Goal: Communication & Community: Answer question/provide support

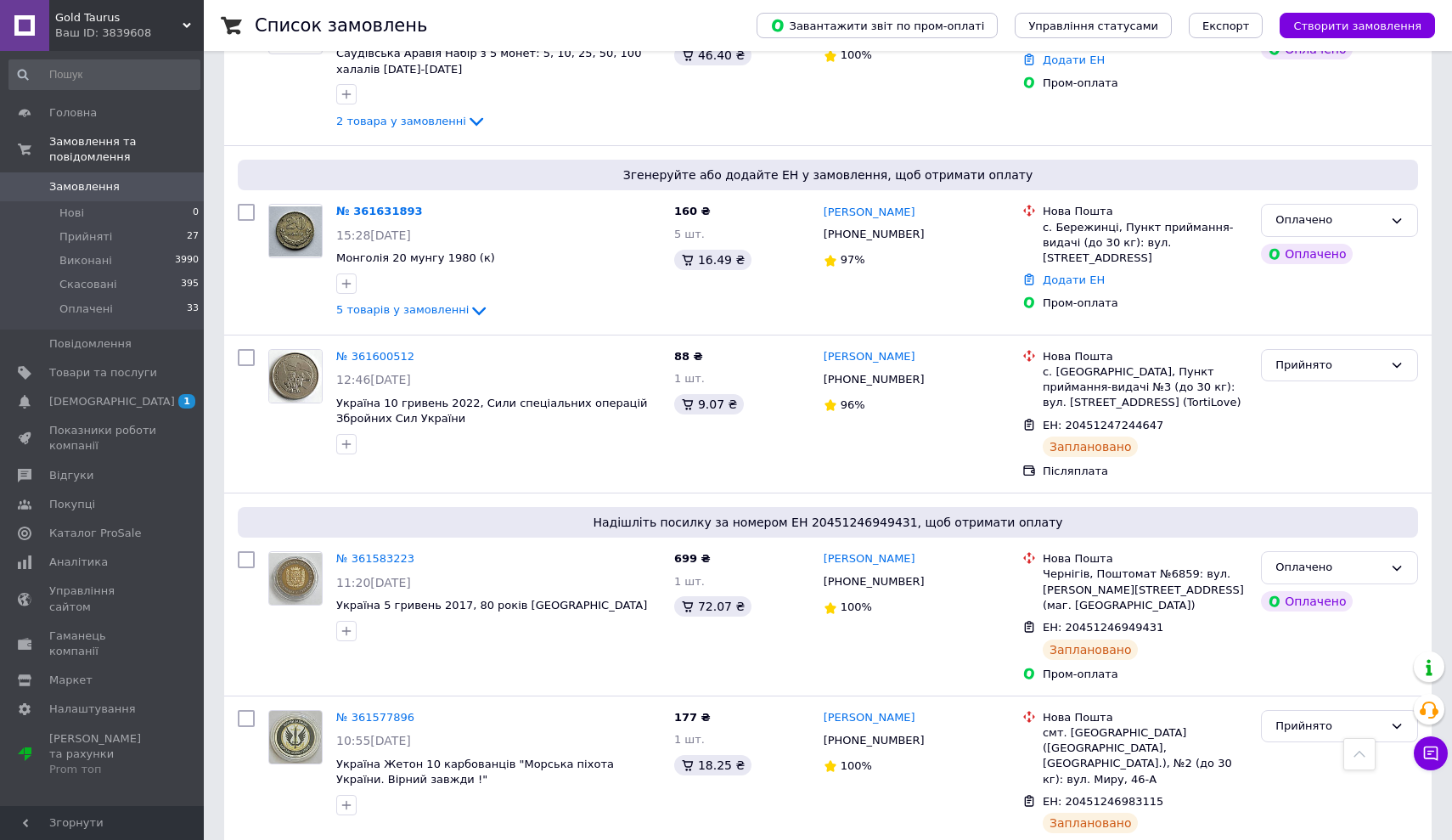
scroll to position [500, 0]
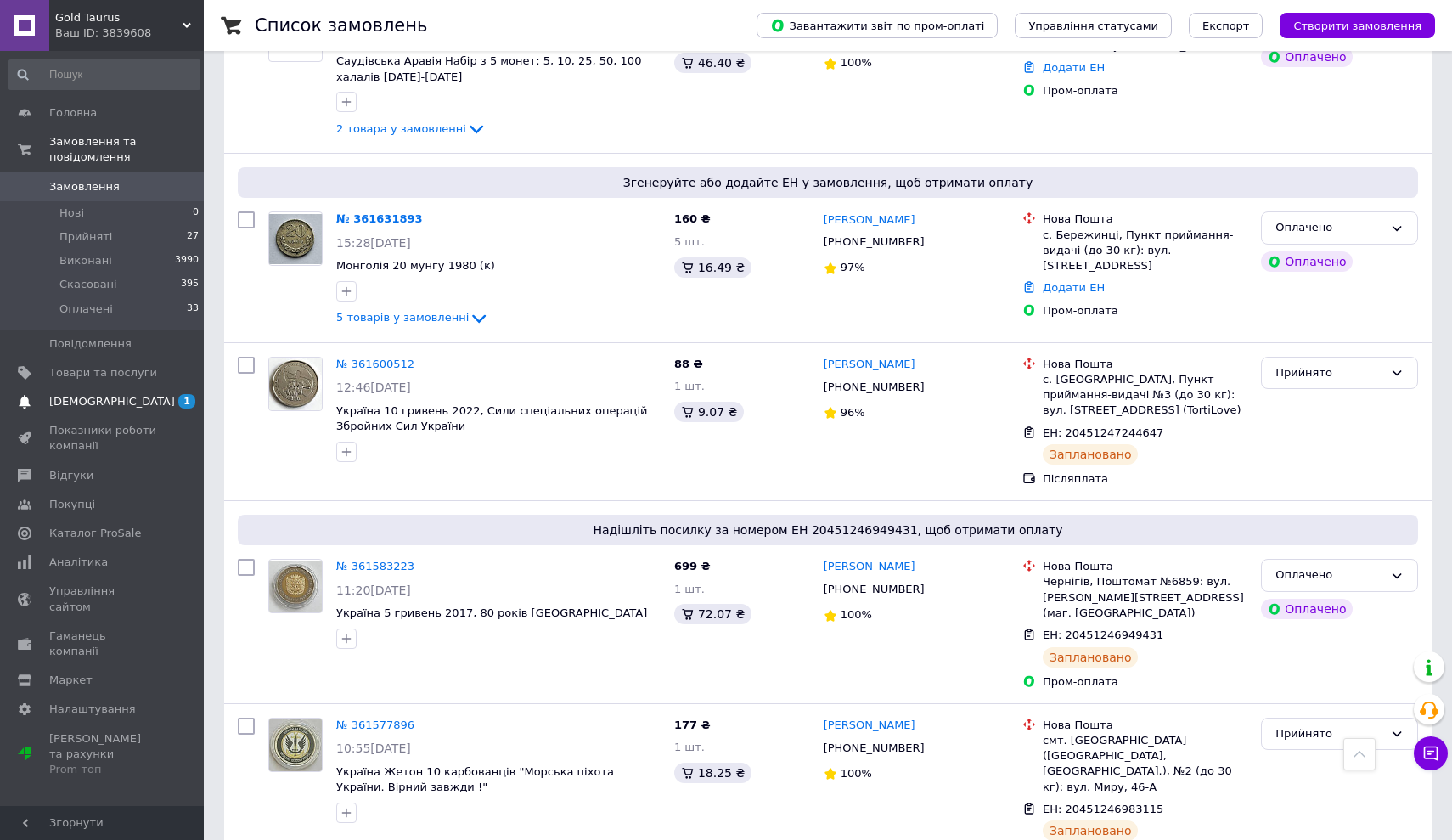
click at [80, 401] on span "[DEMOGRAPHIC_DATA]" at bounding box center [112, 401] width 126 height 16
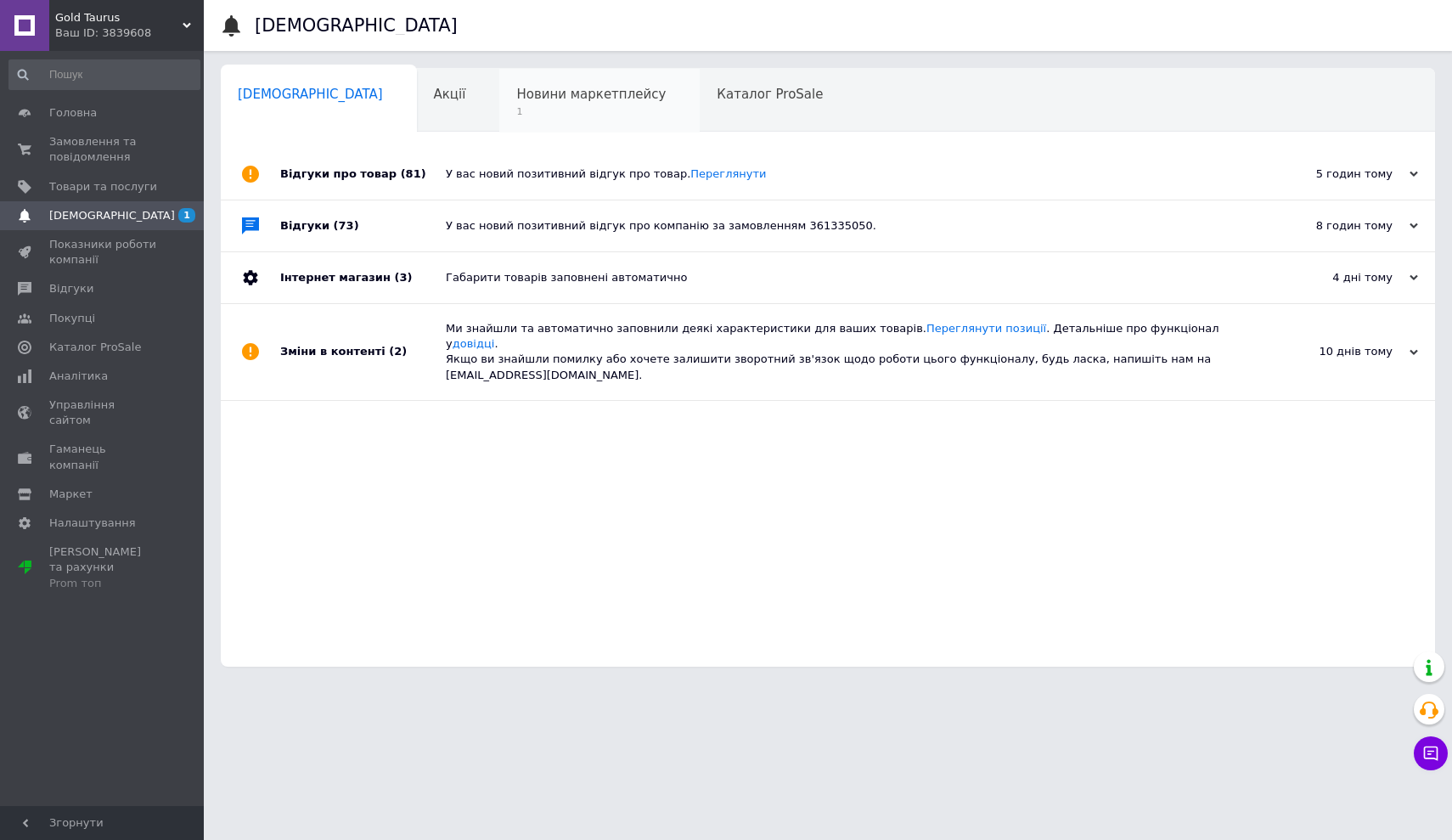
click at [516, 98] on span "Новини маркетплейсу" at bounding box center [590, 95] width 149 height 16
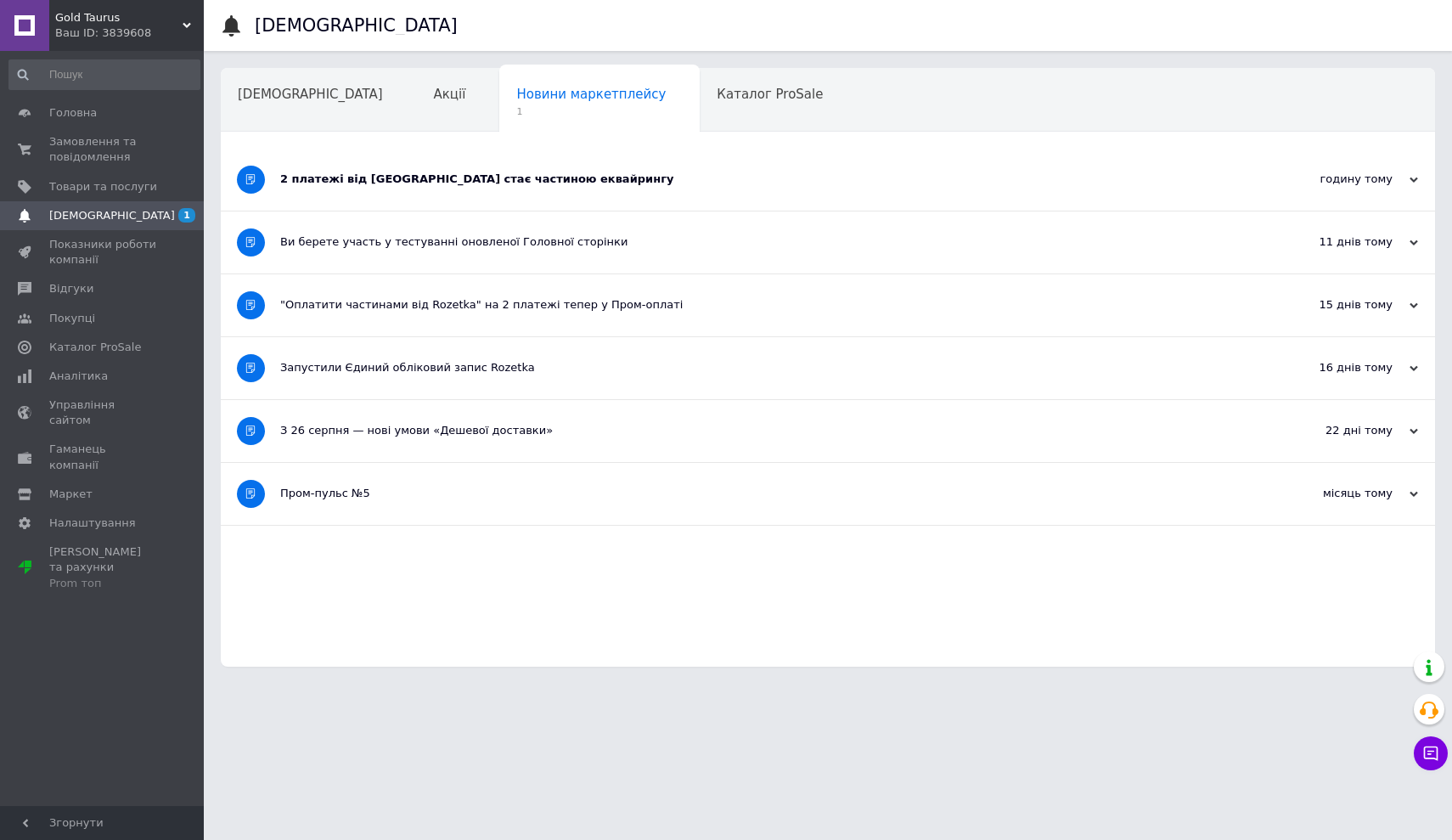
click at [338, 177] on div "2 платежі від Rozetka стає частиною еквайрингу" at bounding box center [763, 179] width 968 height 16
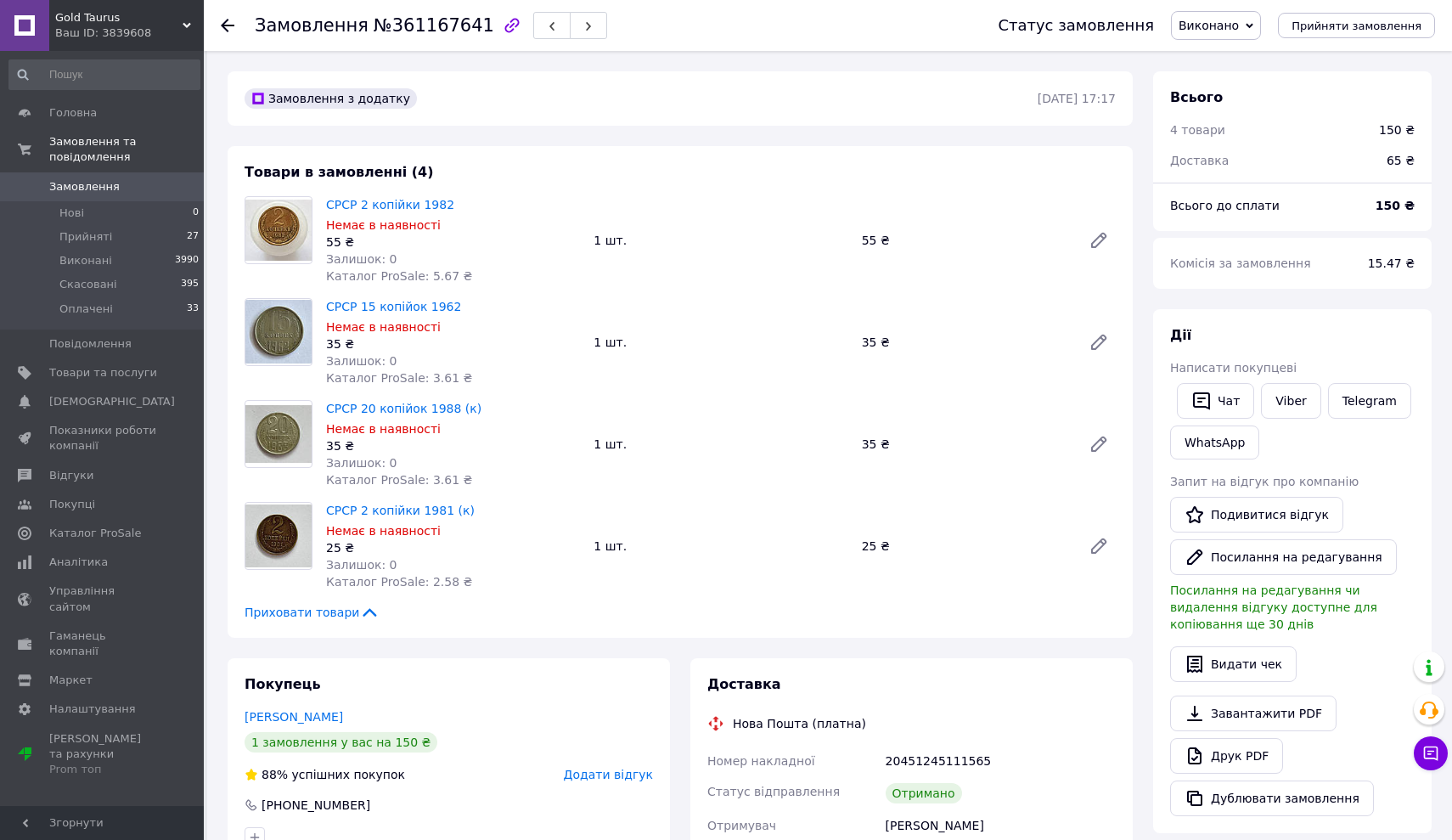
click at [228, 25] on use at bounding box center [227, 26] width 14 height 14
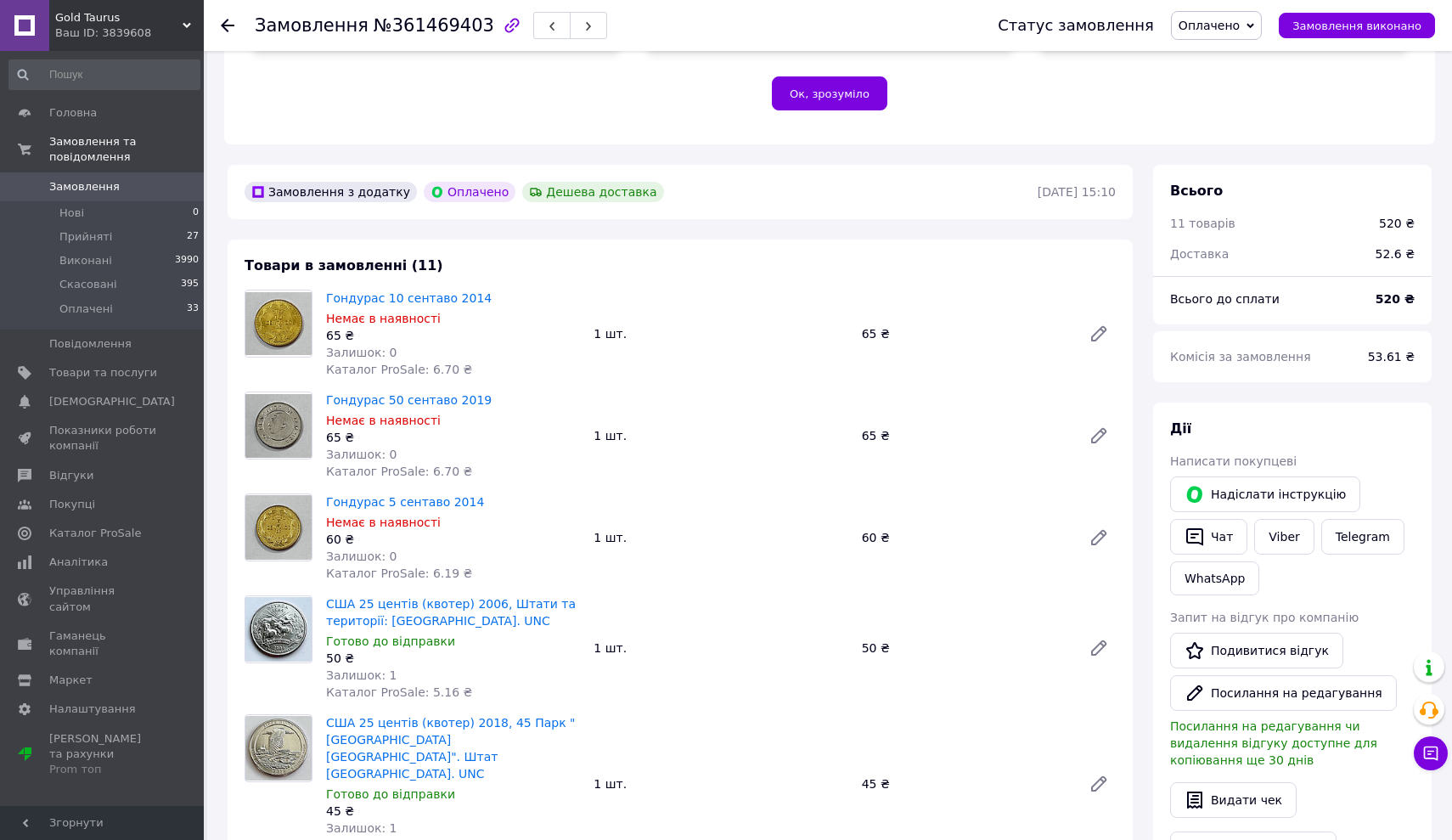
scroll to position [378, 0]
click at [228, 22] on icon at bounding box center [227, 26] width 14 height 14
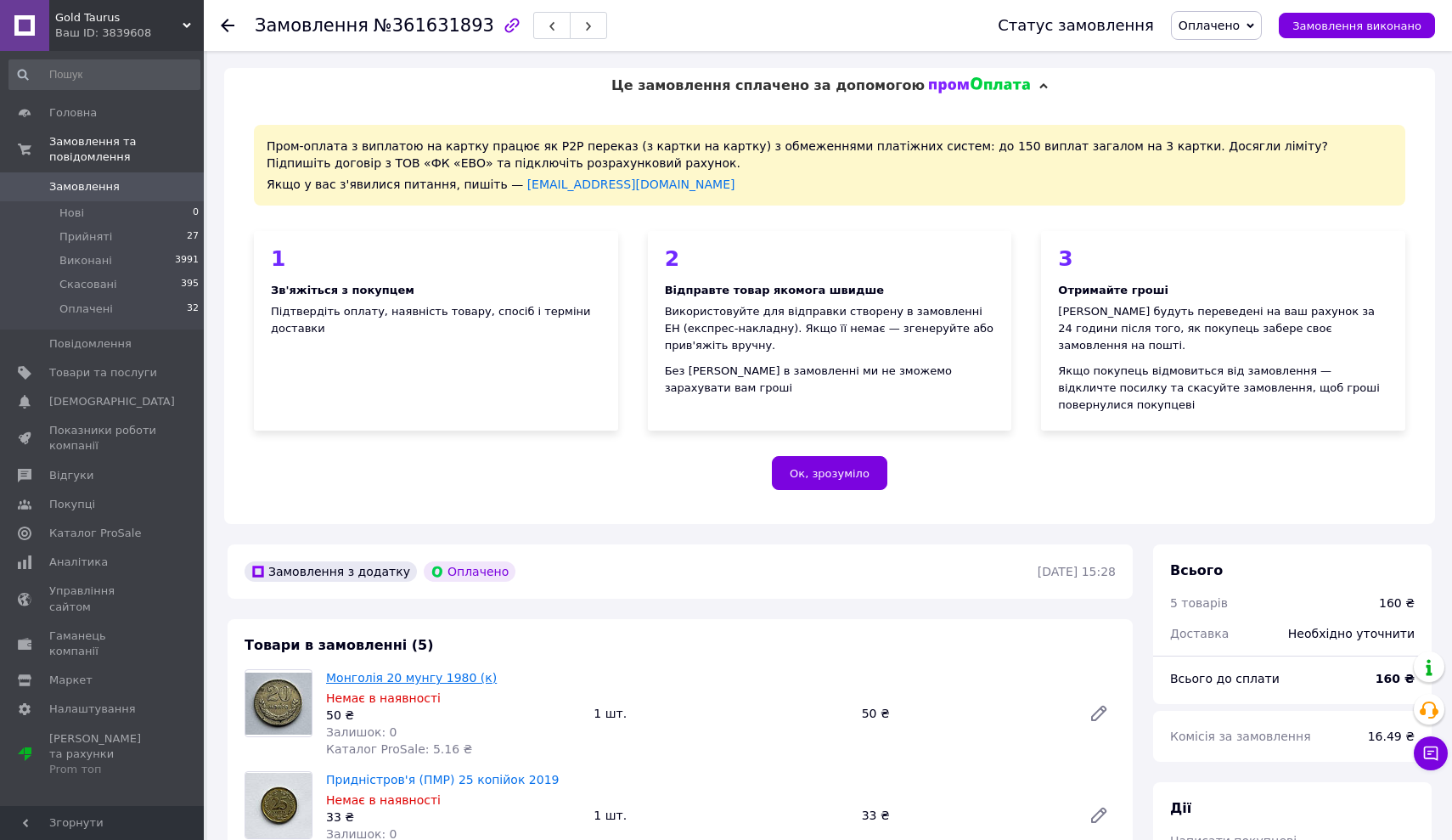
click at [362, 670] on link "Монголія 20 мунгу 1980 (к)" at bounding box center [411, 677] width 171 height 14
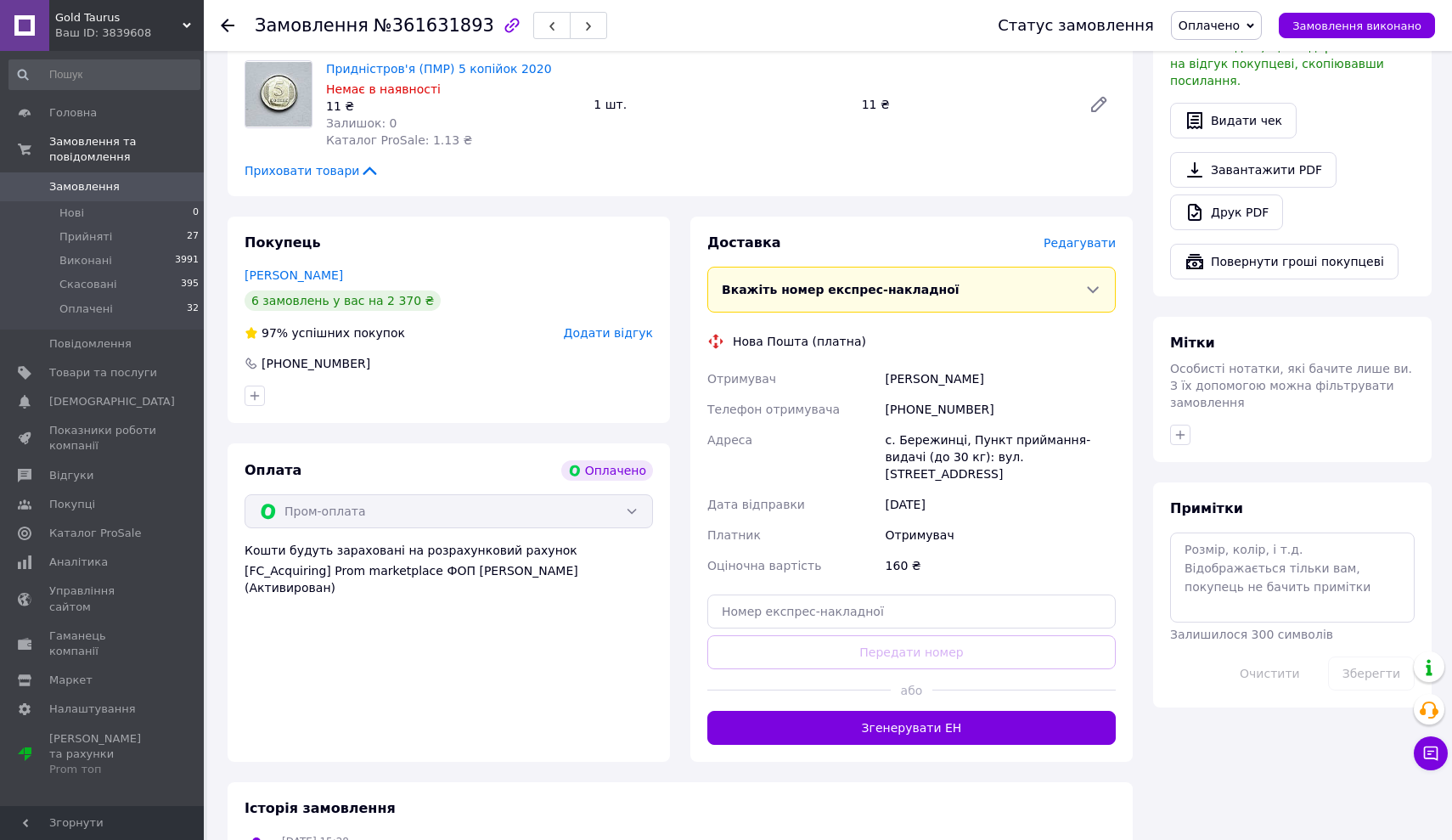
scroll to position [1017, 0]
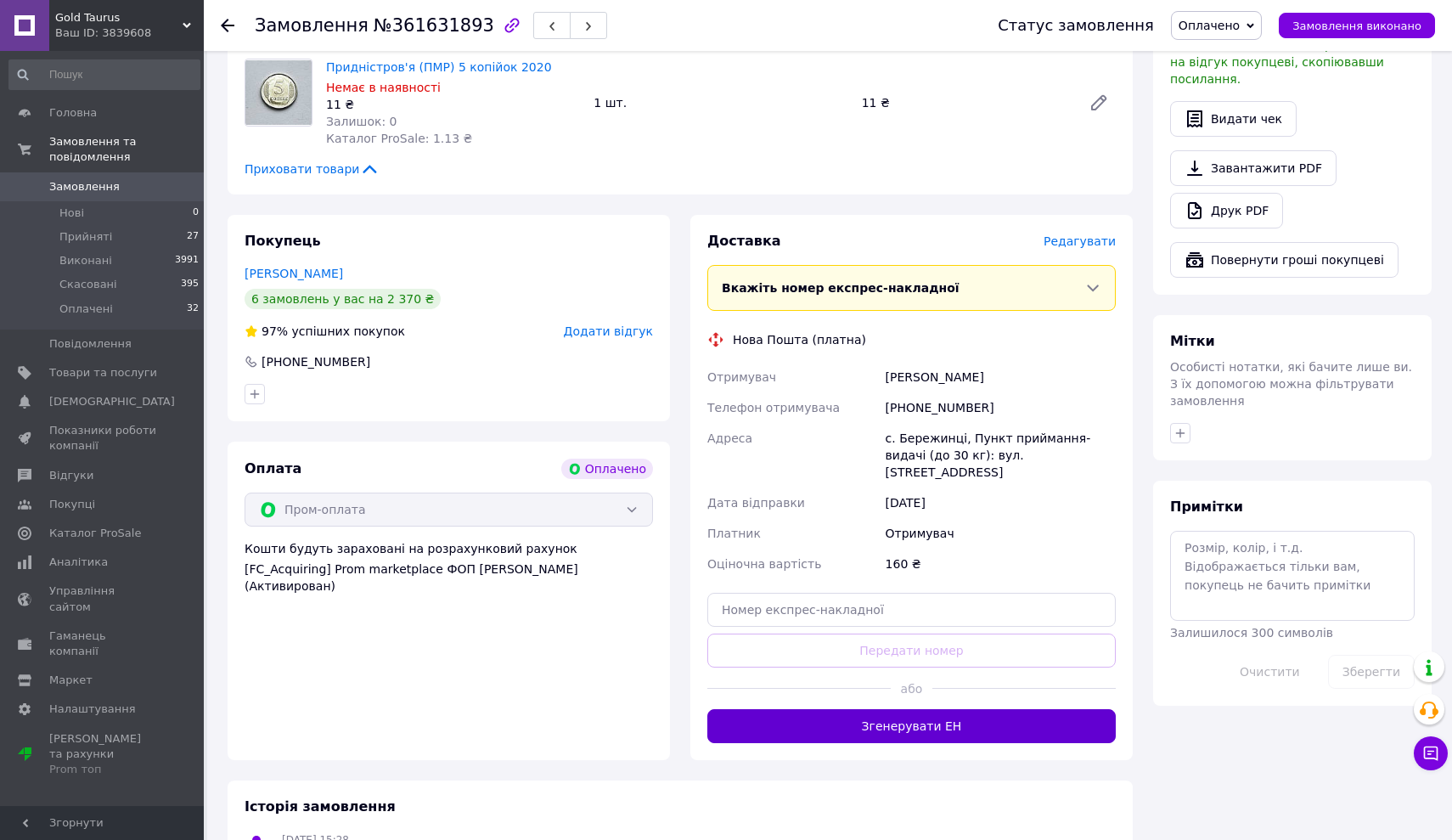
click at [799, 709] on button "Згенерувати ЕН" at bounding box center [912, 725] width 408 height 34
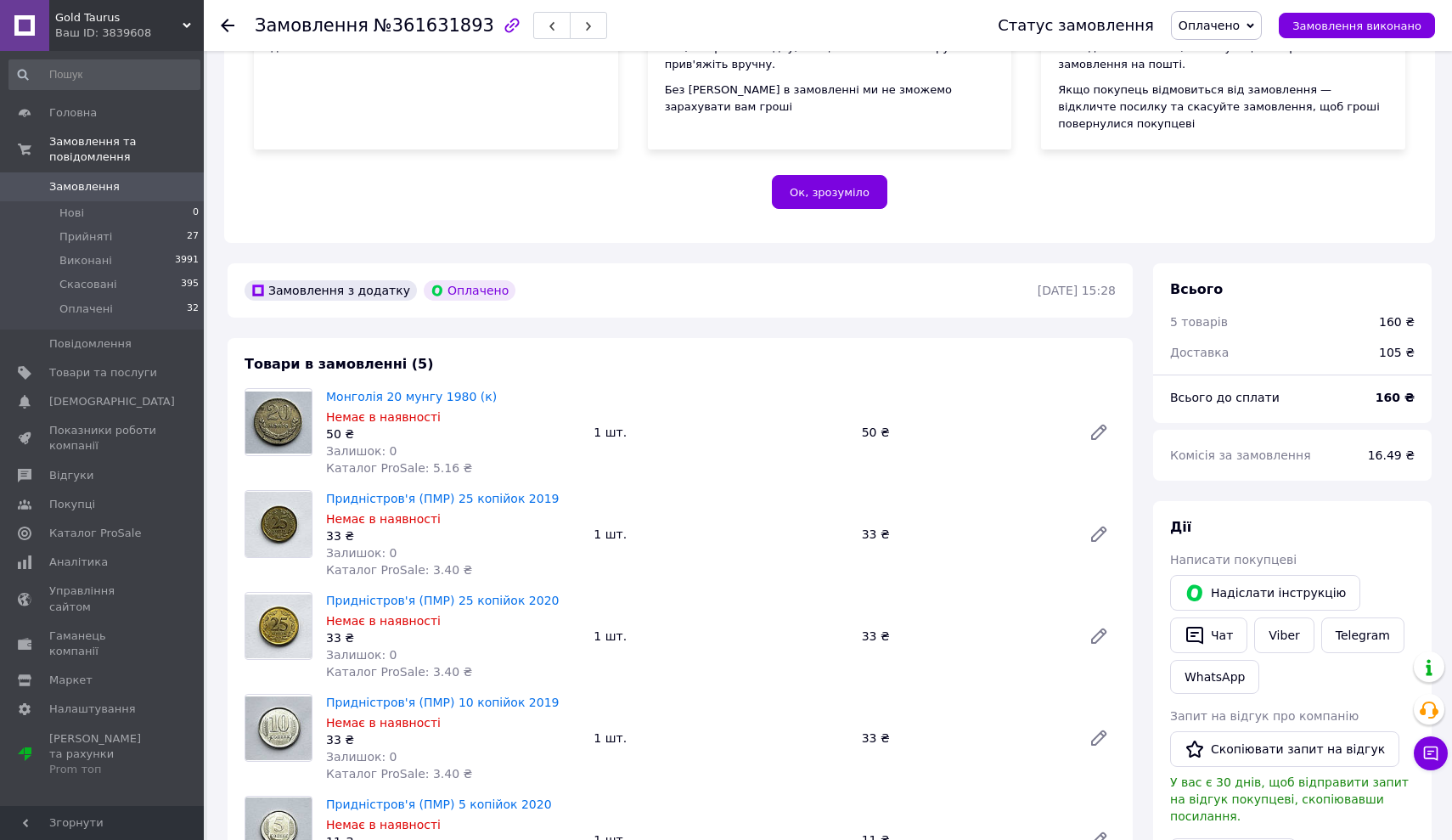
scroll to position [271, 0]
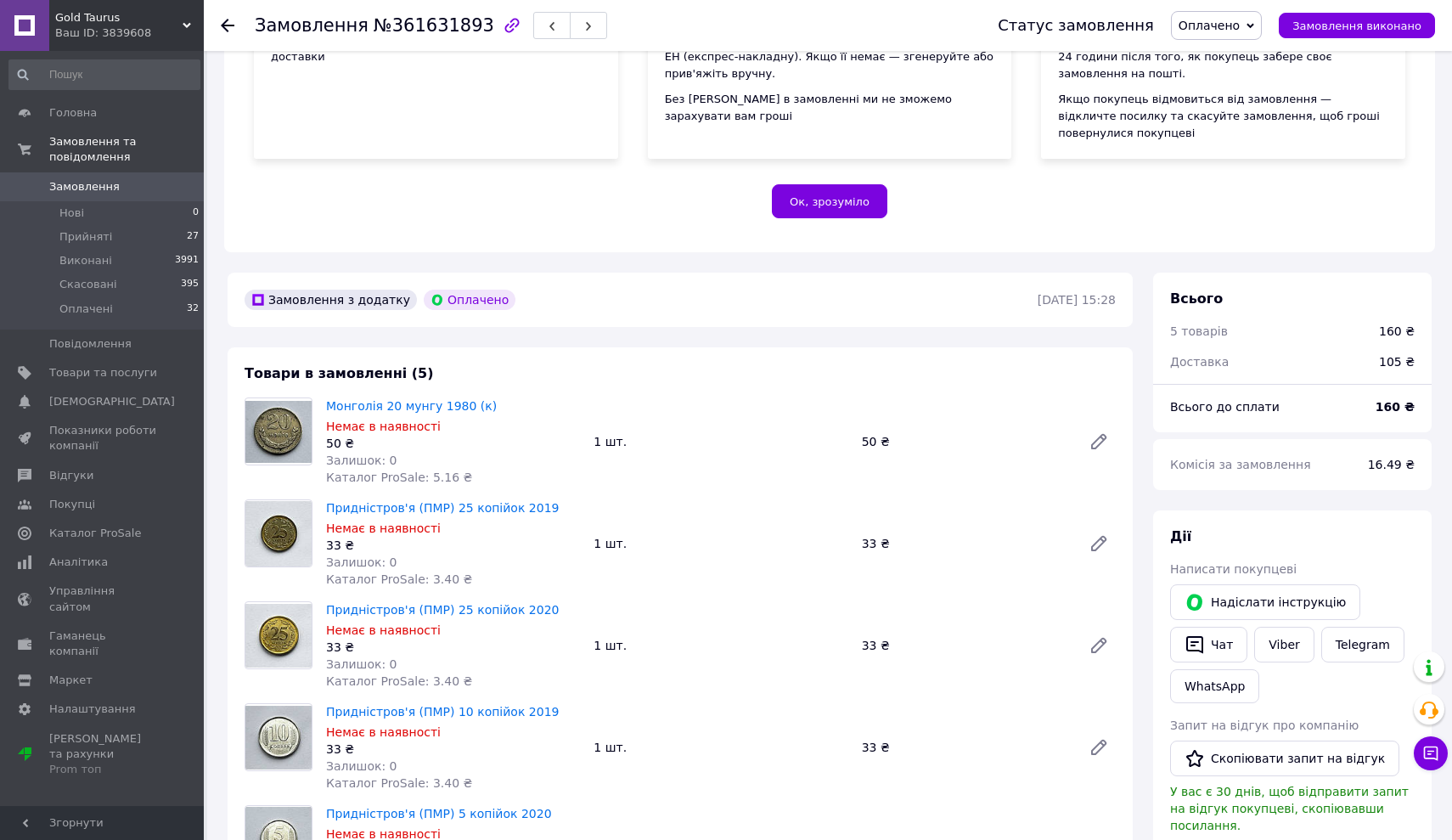
click at [227, 24] on icon at bounding box center [227, 26] width 14 height 14
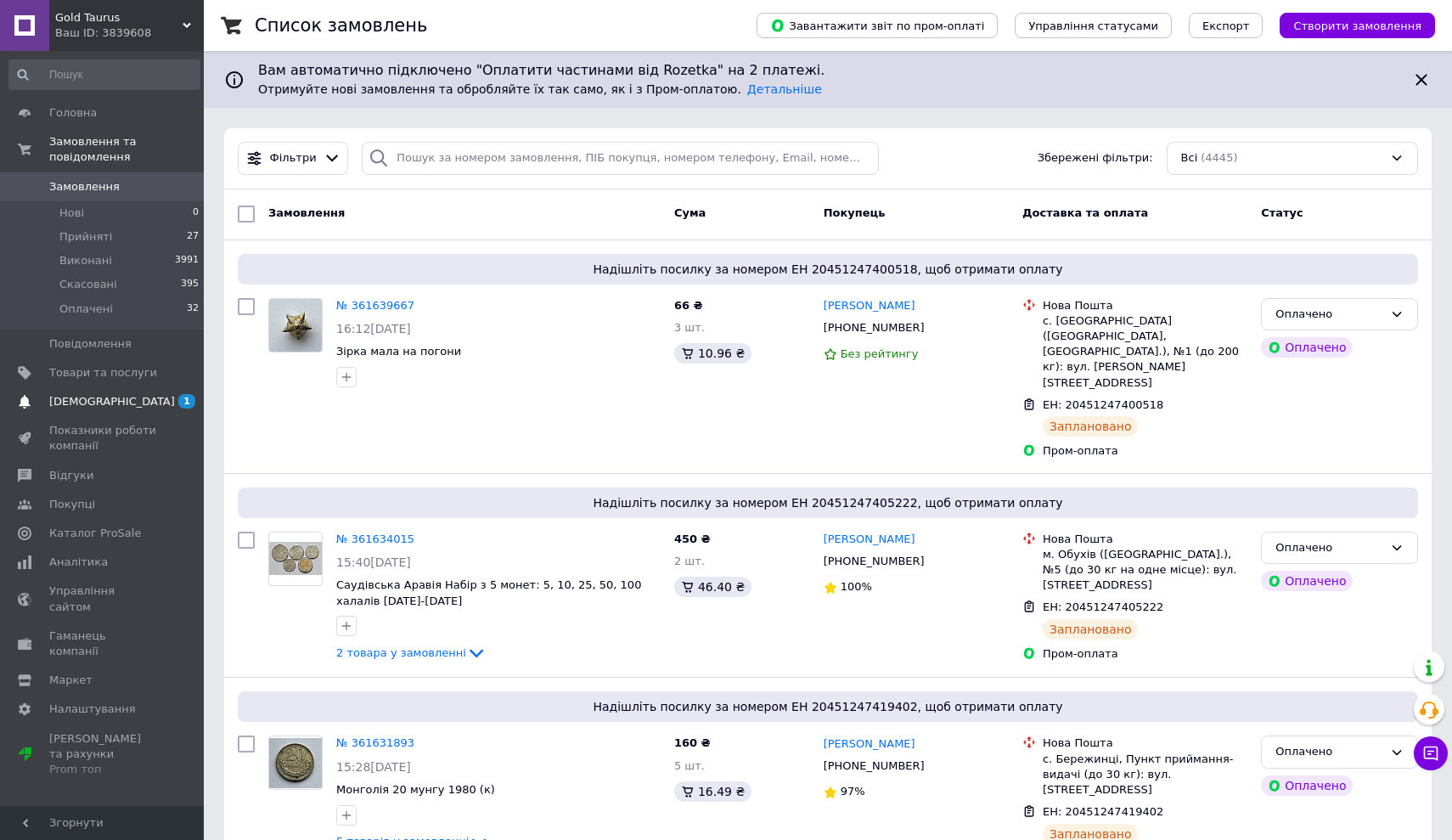
click at [92, 400] on span "[DEMOGRAPHIC_DATA]" at bounding box center [112, 401] width 126 height 16
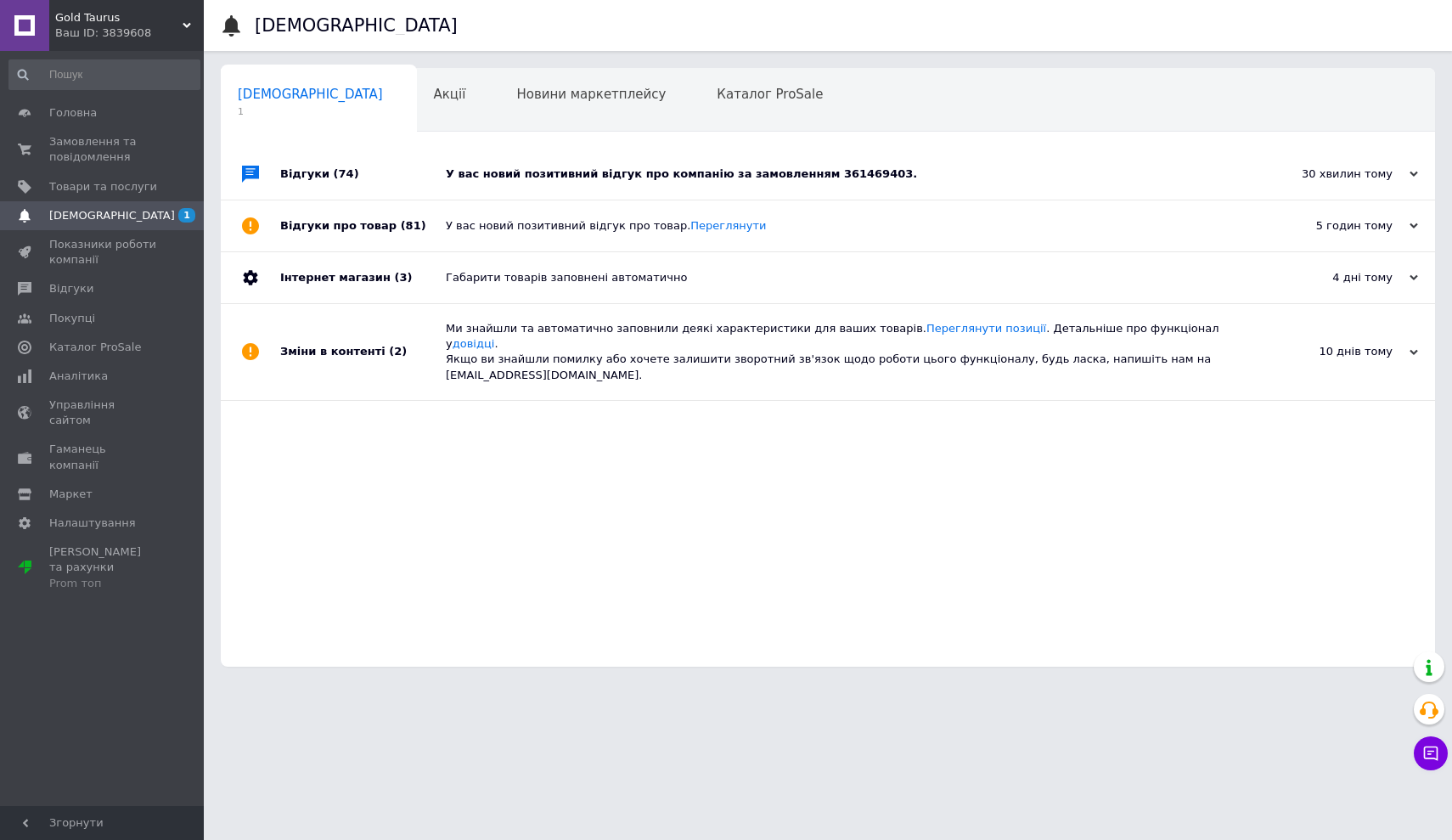
click at [267, 94] on span "[DEMOGRAPHIC_DATA]" at bounding box center [310, 95] width 145 height 16
click at [545, 168] on div "У вас новий позитивний відгук про компанію за замовленням 361469403." at bounding box center [846, 174] width 802 height 16
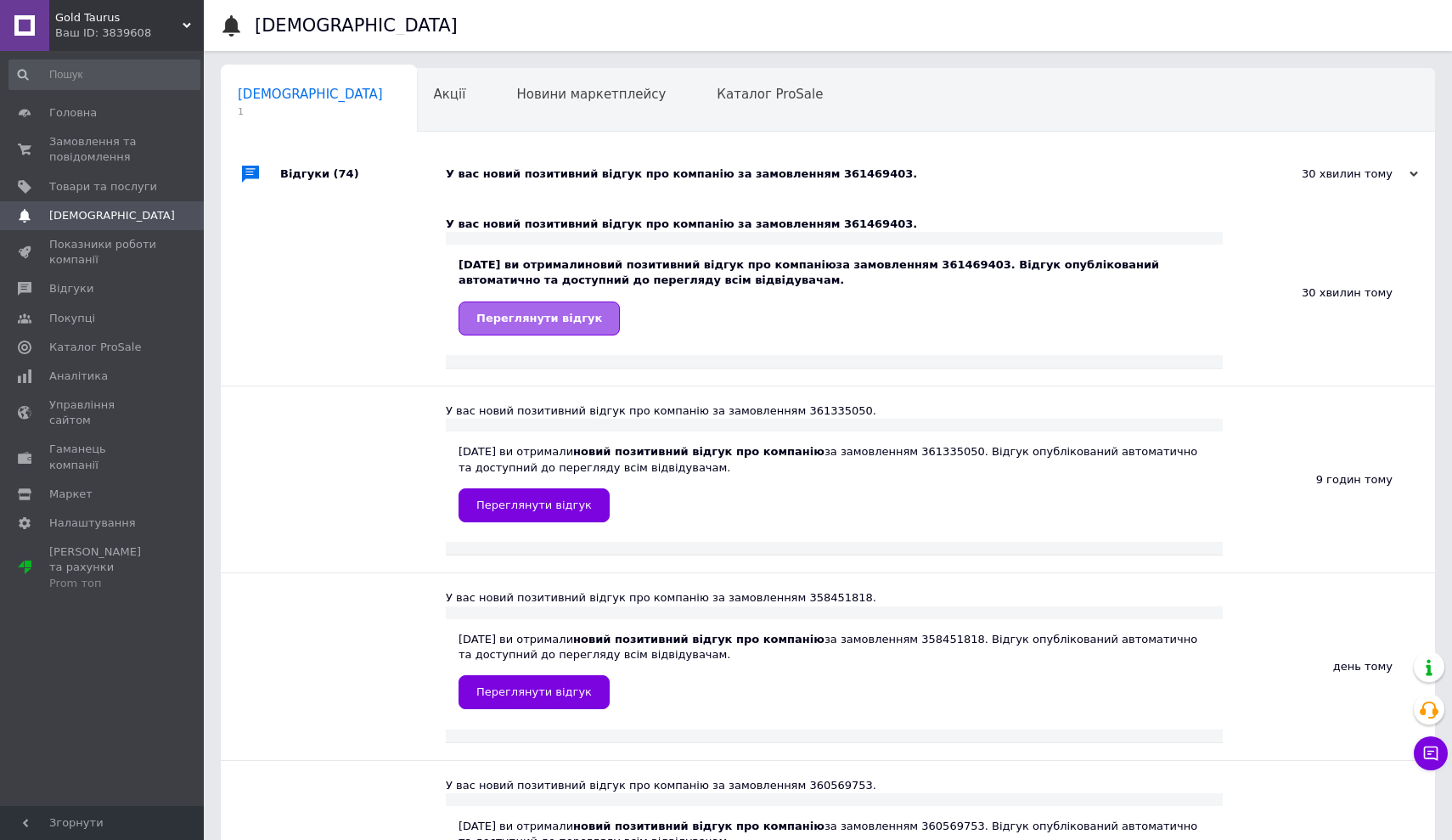
click at [545, 312] on span "Переглянути відгук" at bounding box center [539, 318] width 126 height 13
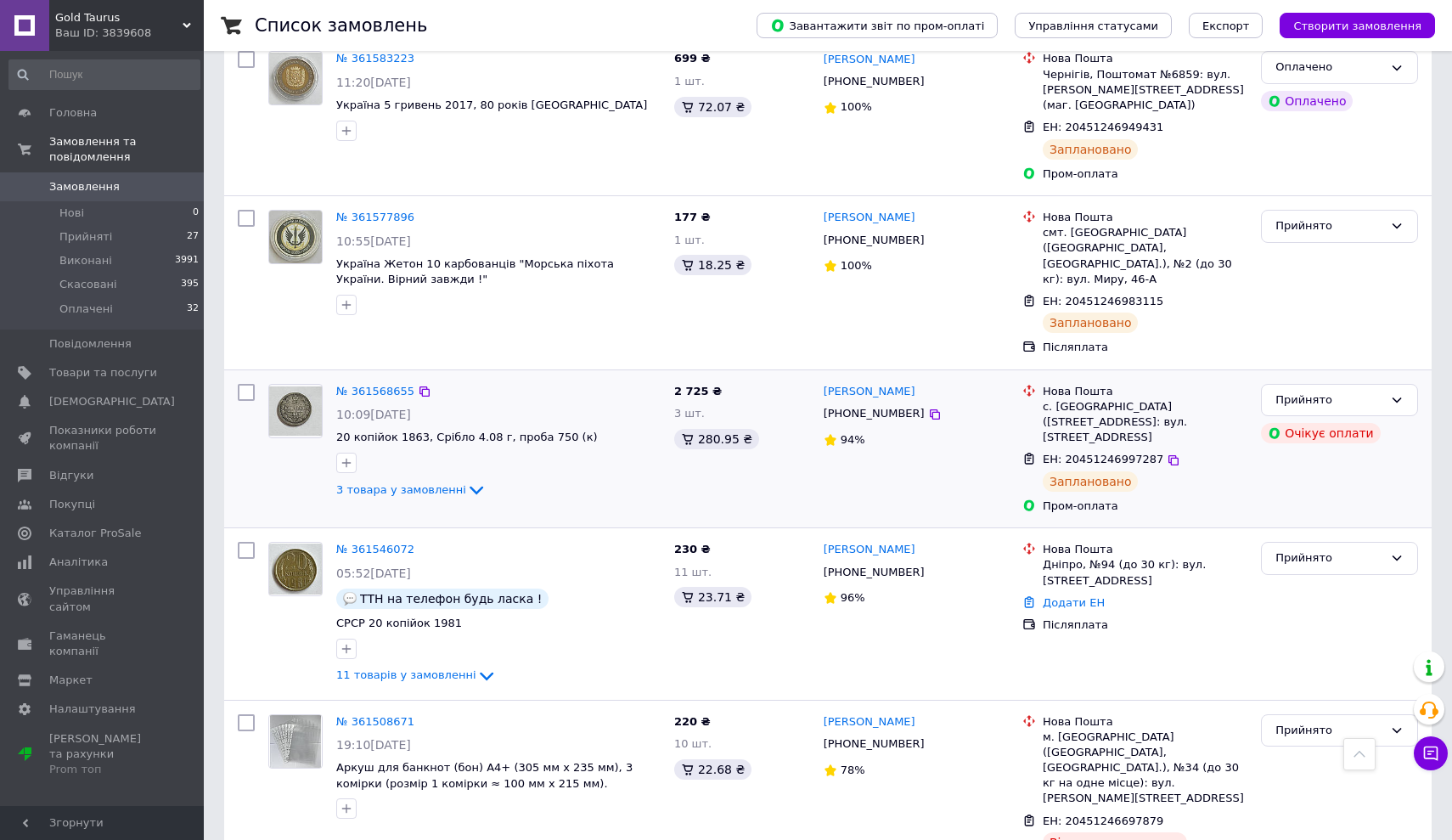
scroll to position [1047, 0]
click at [88, 558] on span "Аналітика" at bounding box center [78, 562] width 59 height 16
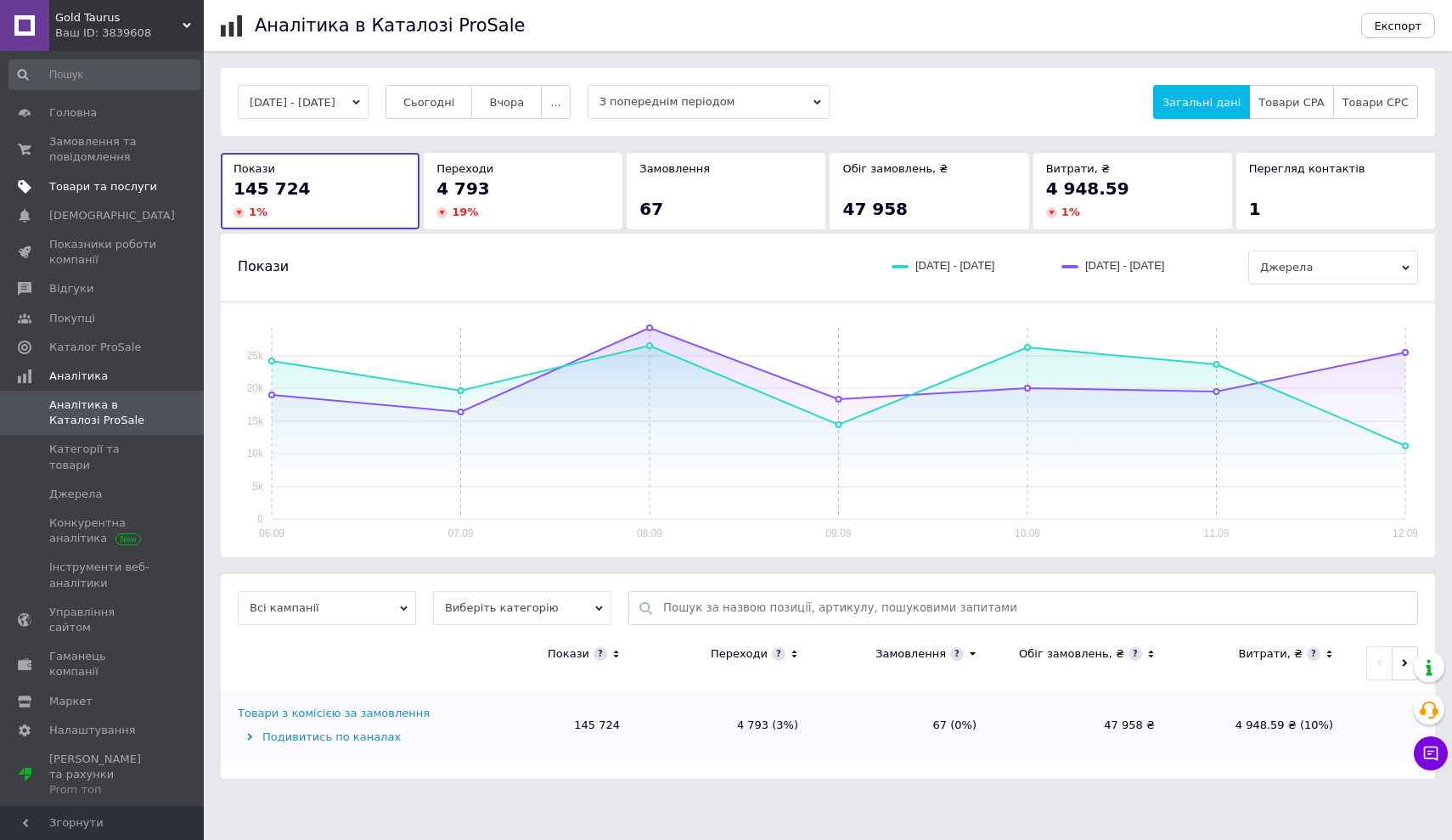
click at [79, 184] on span "Товари та послуги" at bounding box center [103, 187] width 108 height 16
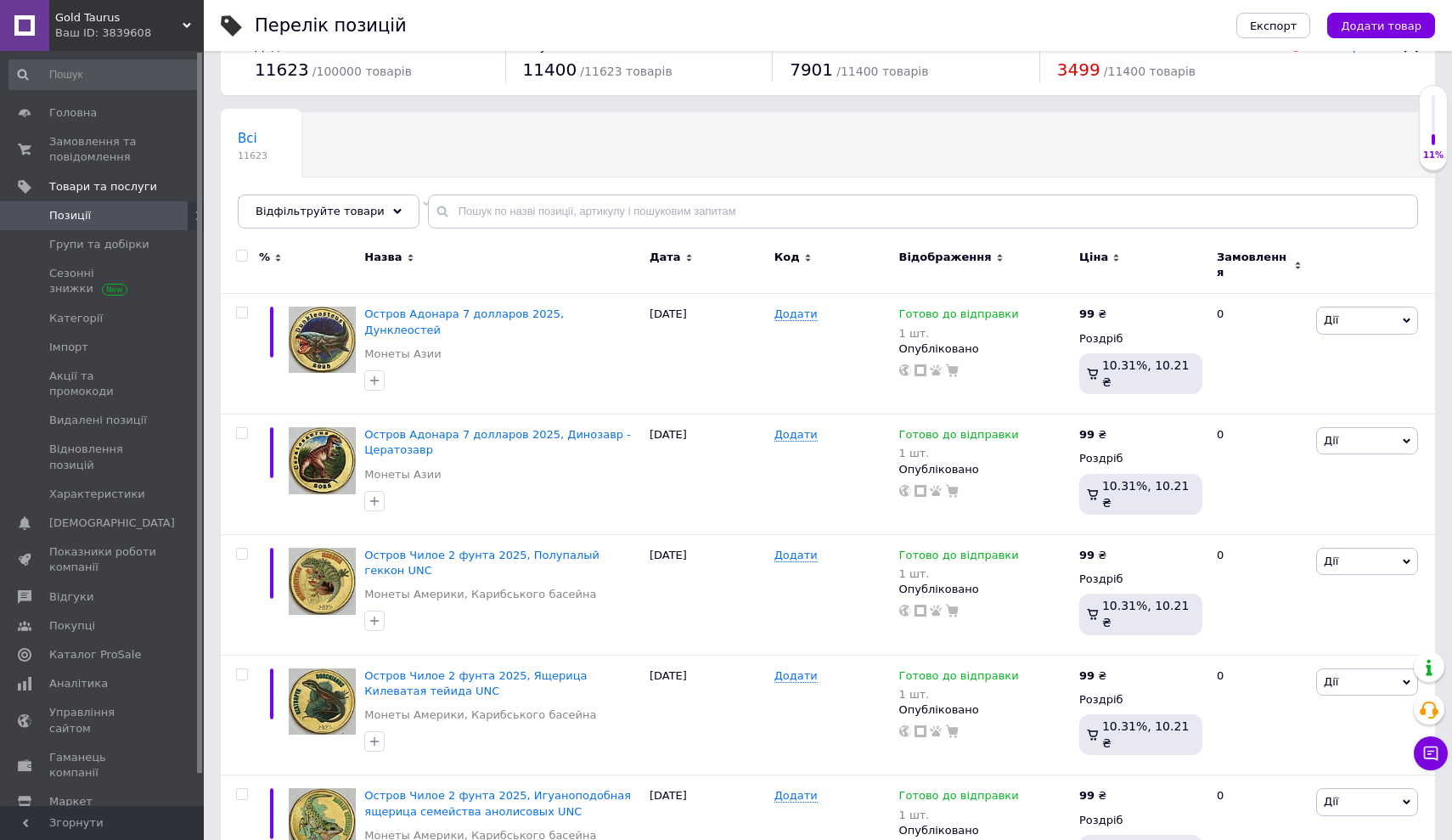
scroll to position [43, 0]
click at [84, 143] on span "Замовлення та повідомлення" at bounding box center [103, 149] width 108 height 30
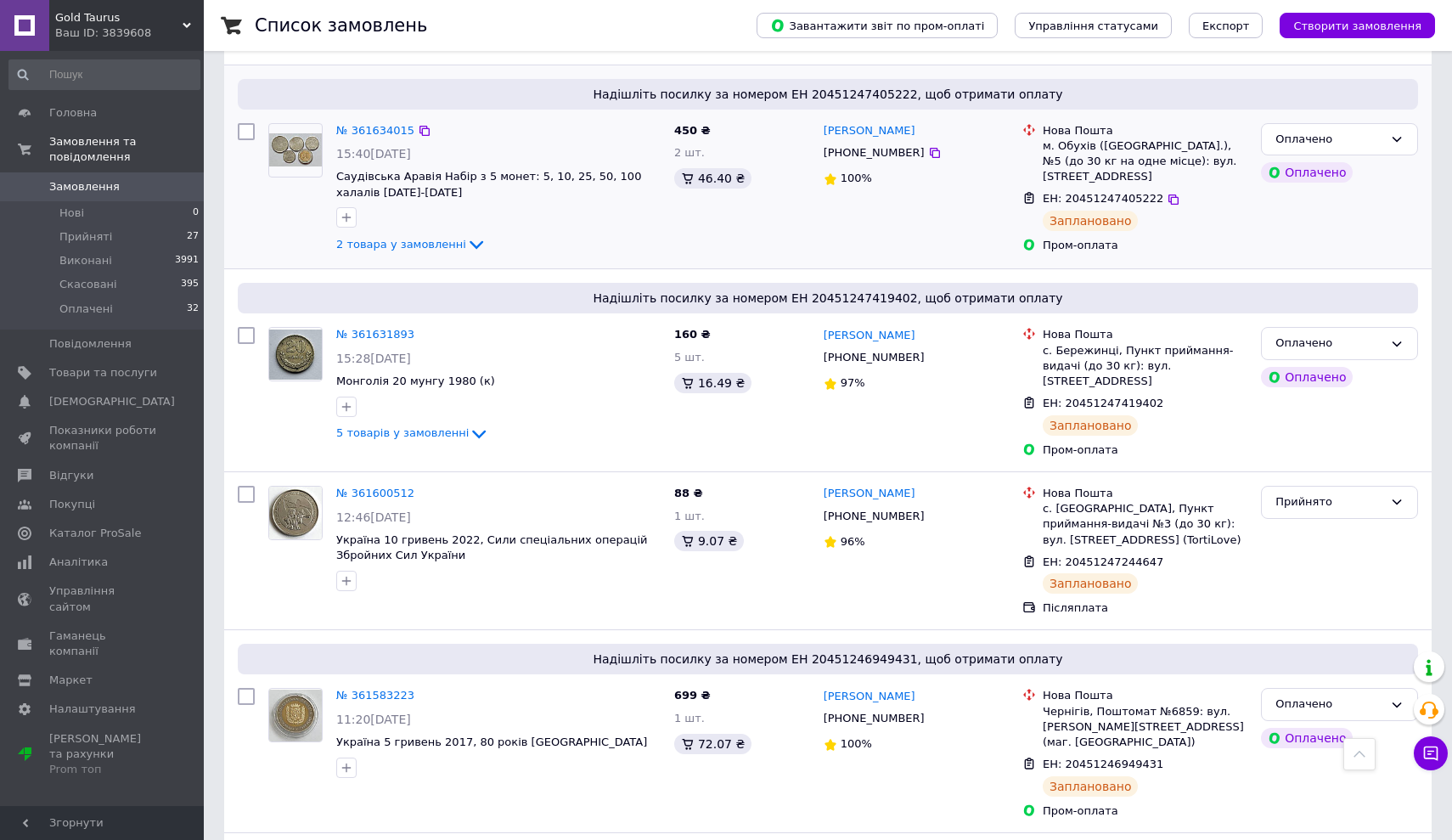
scroll to position [406, 0]
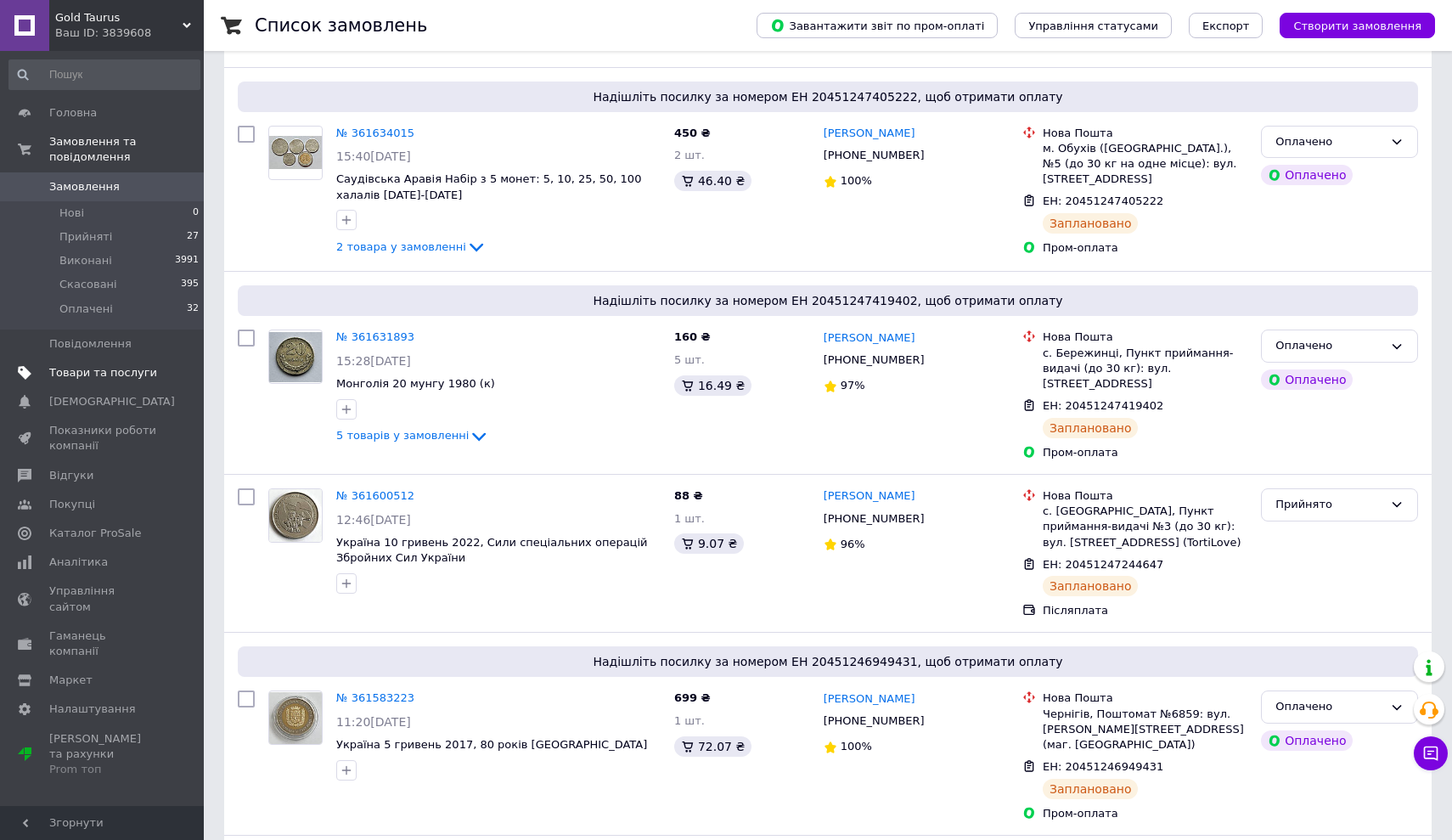
click at [90, 368] on span "Товари та послуги" at bounding box center [103, 373] width 108 height 16
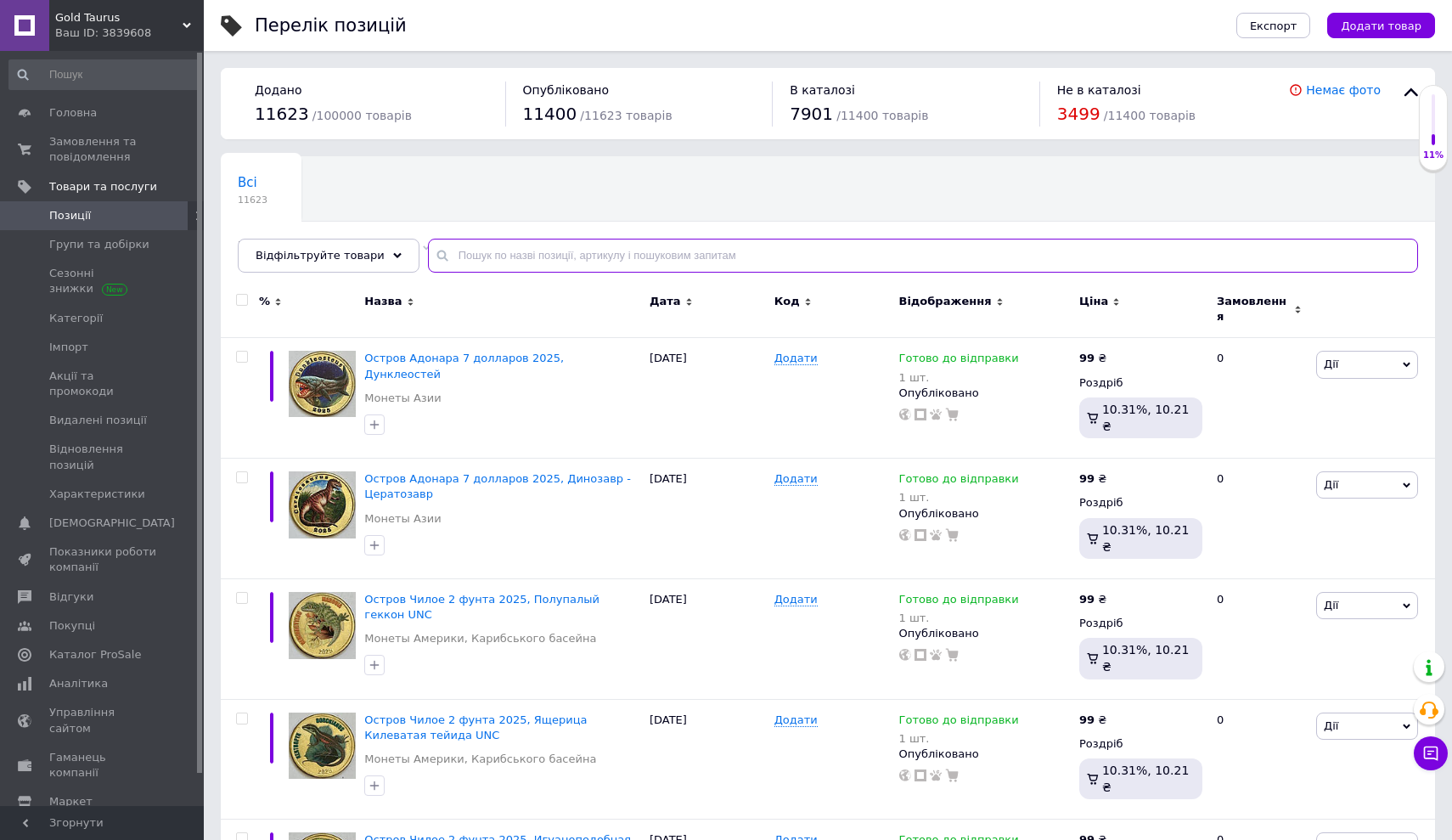
click at [479, 255] on input "text" at bounding box center [923, 255] width 990 height 34
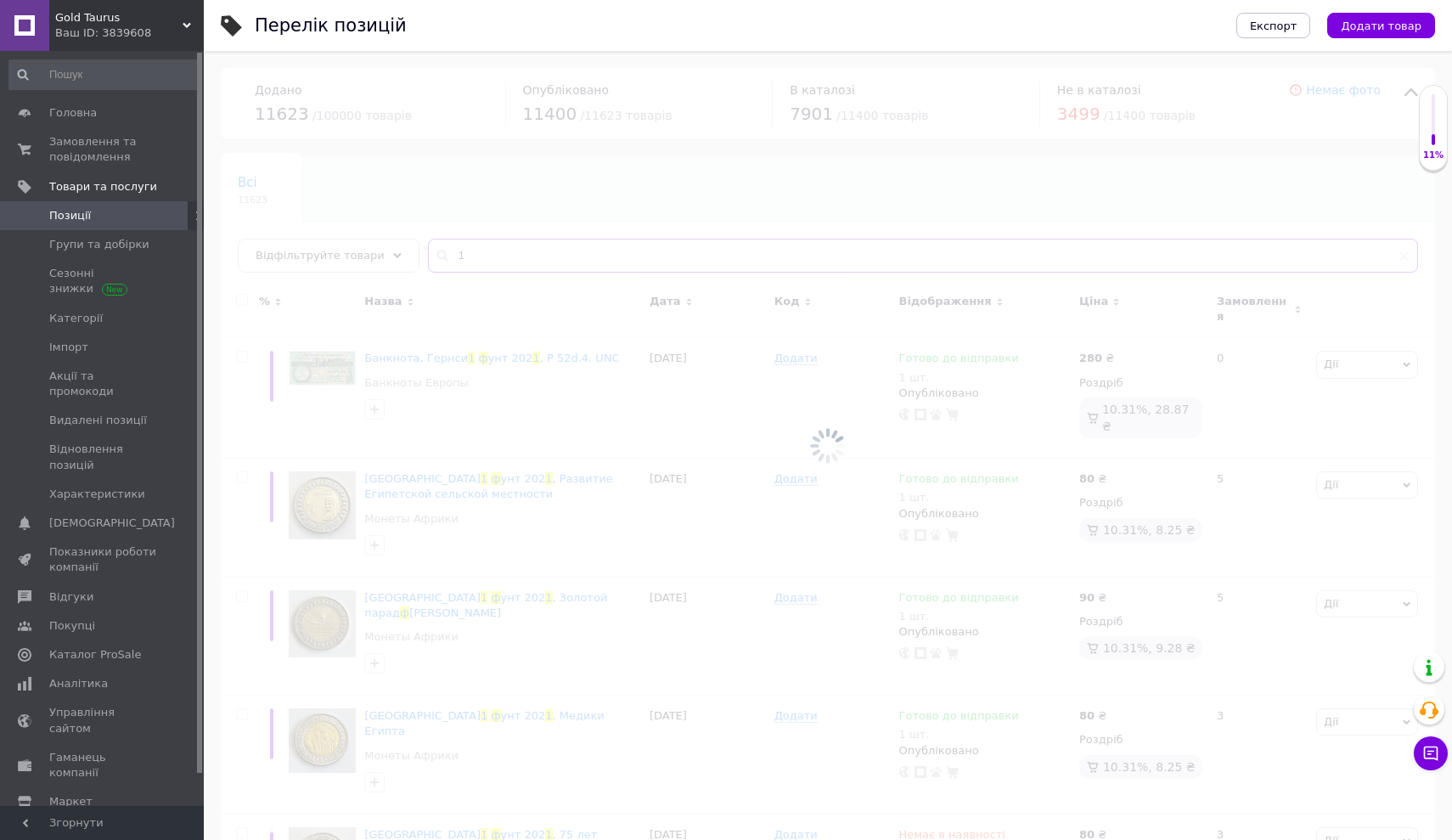
type input "1"
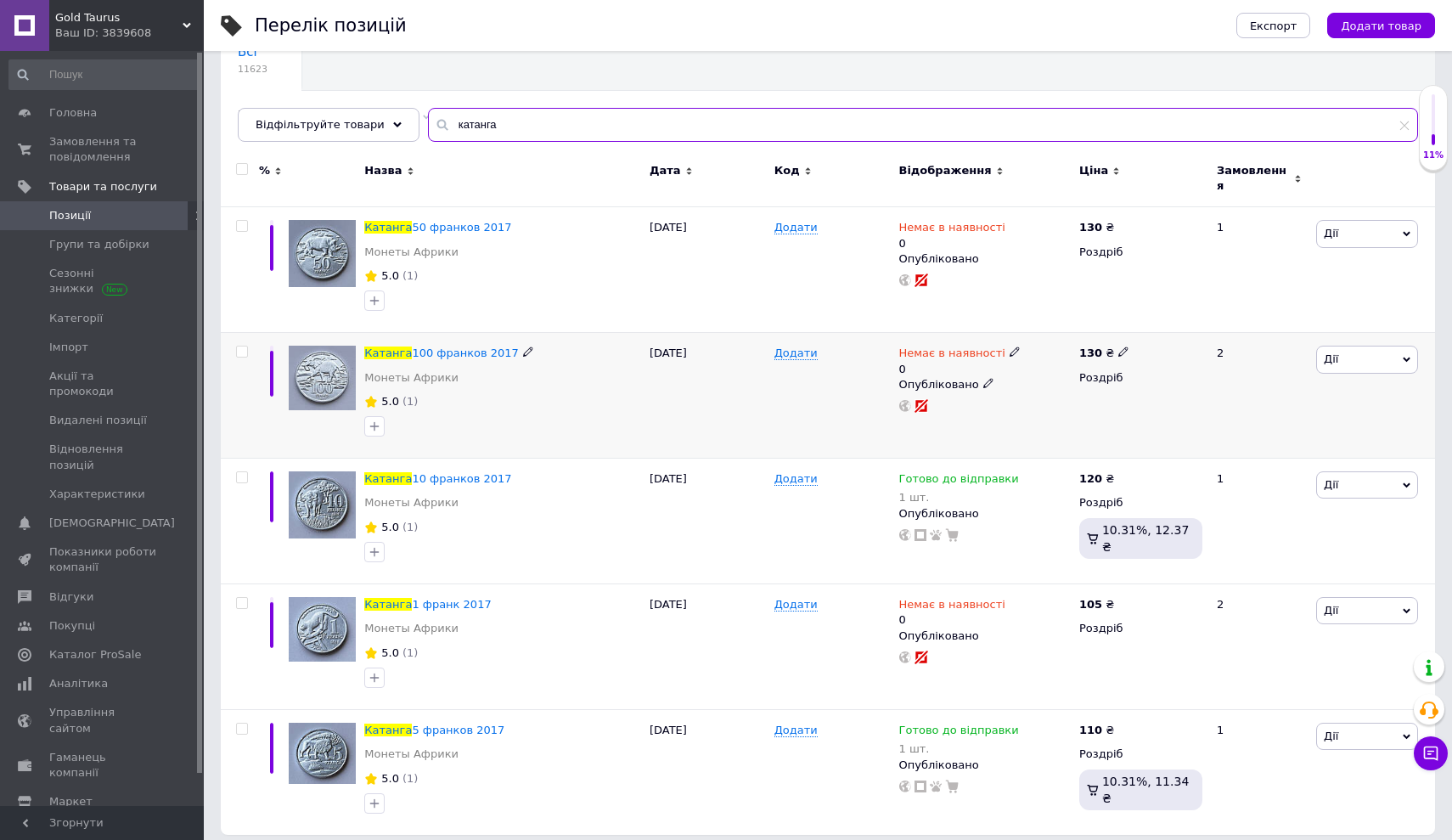
scroll to position [129, 0]
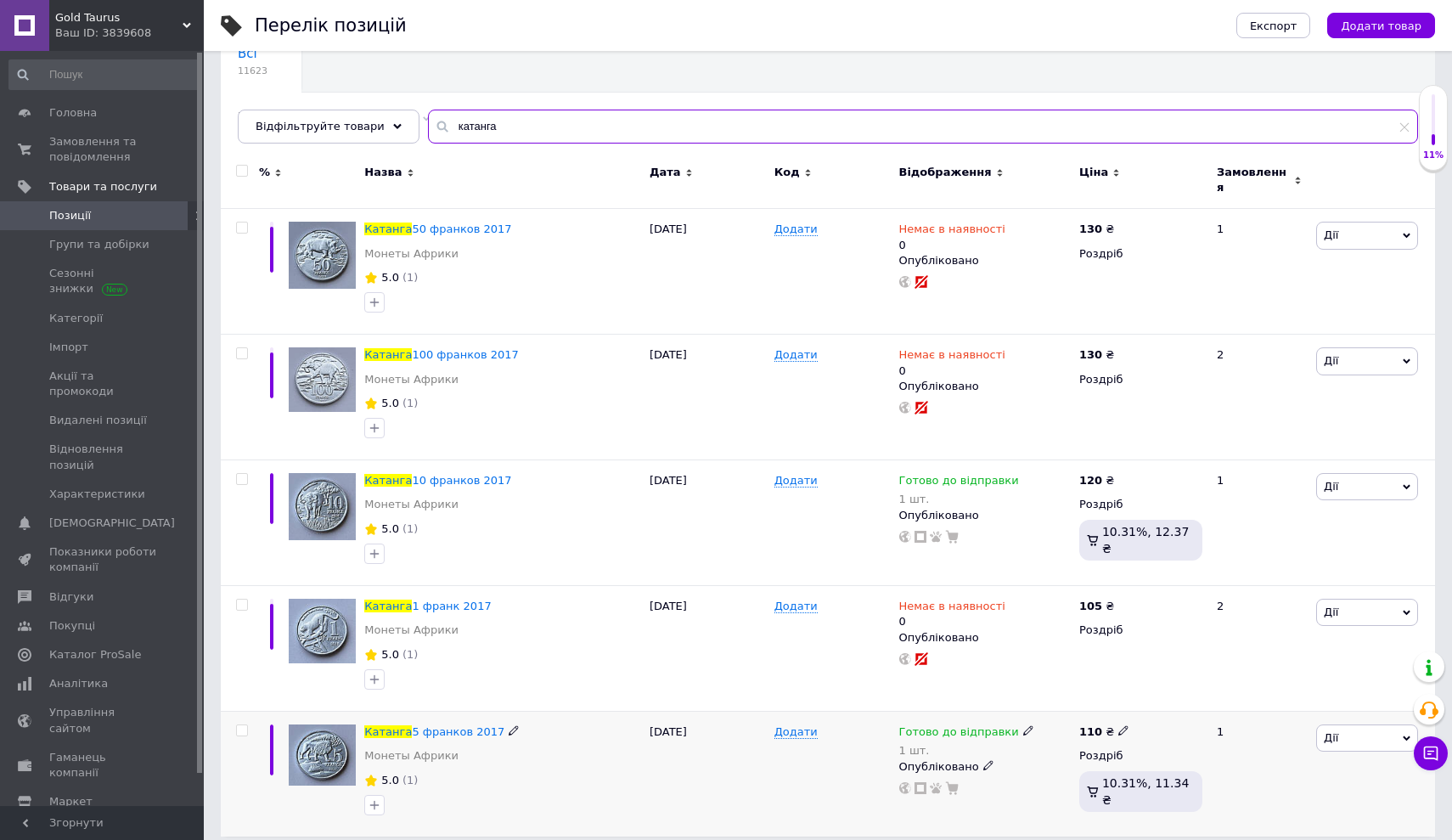
type input "катанга"
click at [1023, 725] on icon at bounding box center [1028, 730] width 10 height 10
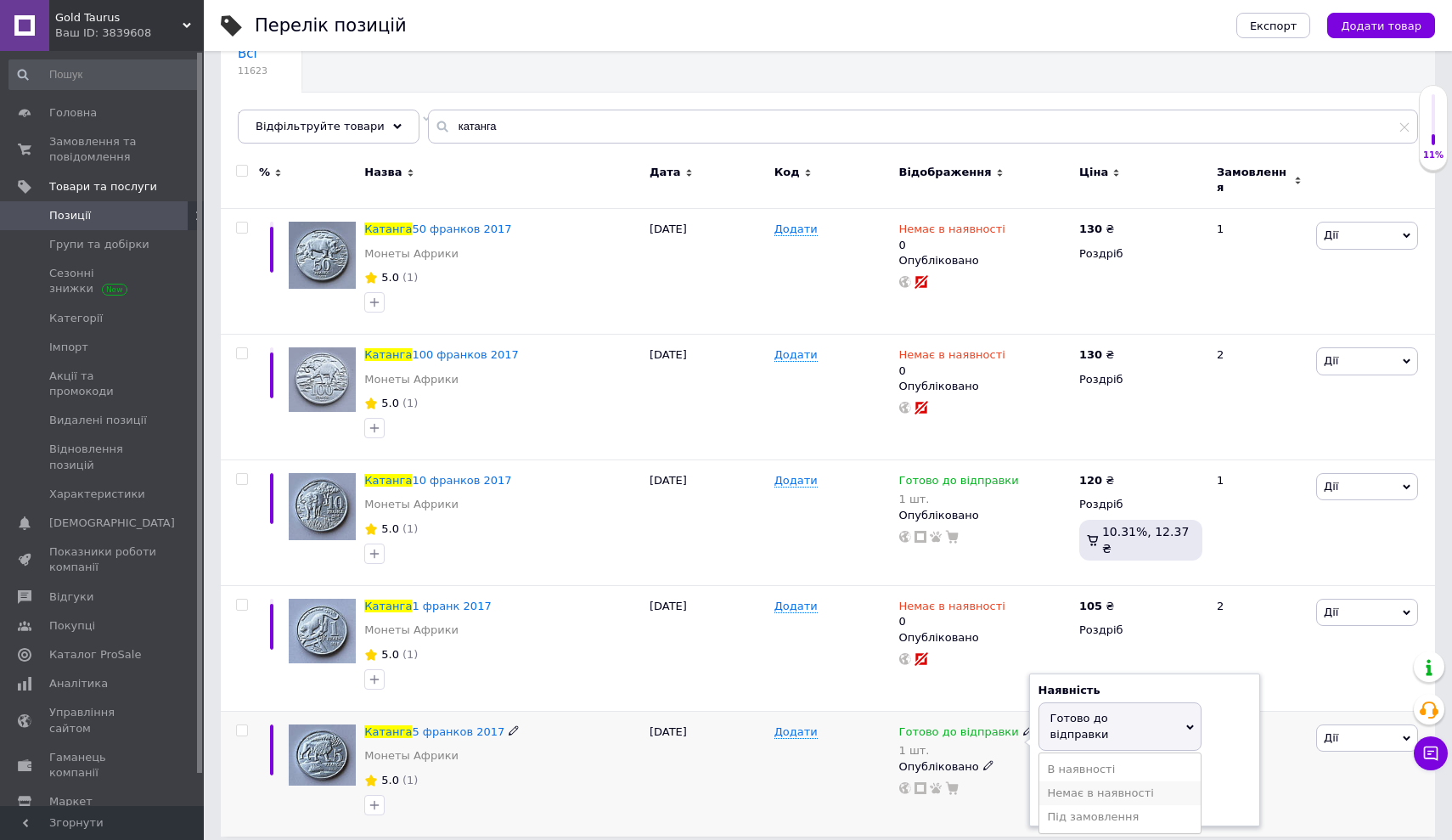
click at [1081, 781] on li "Немає в наявності" at bounding box center [1119, 793] width 161 height 24
click at [1057, 777] on input "1" at bounding box center [1103, 784] width 129 height 34
type input "0"
click at [807, 771] on div "Додати" at bounding box center [832, 774] width 125 height 125
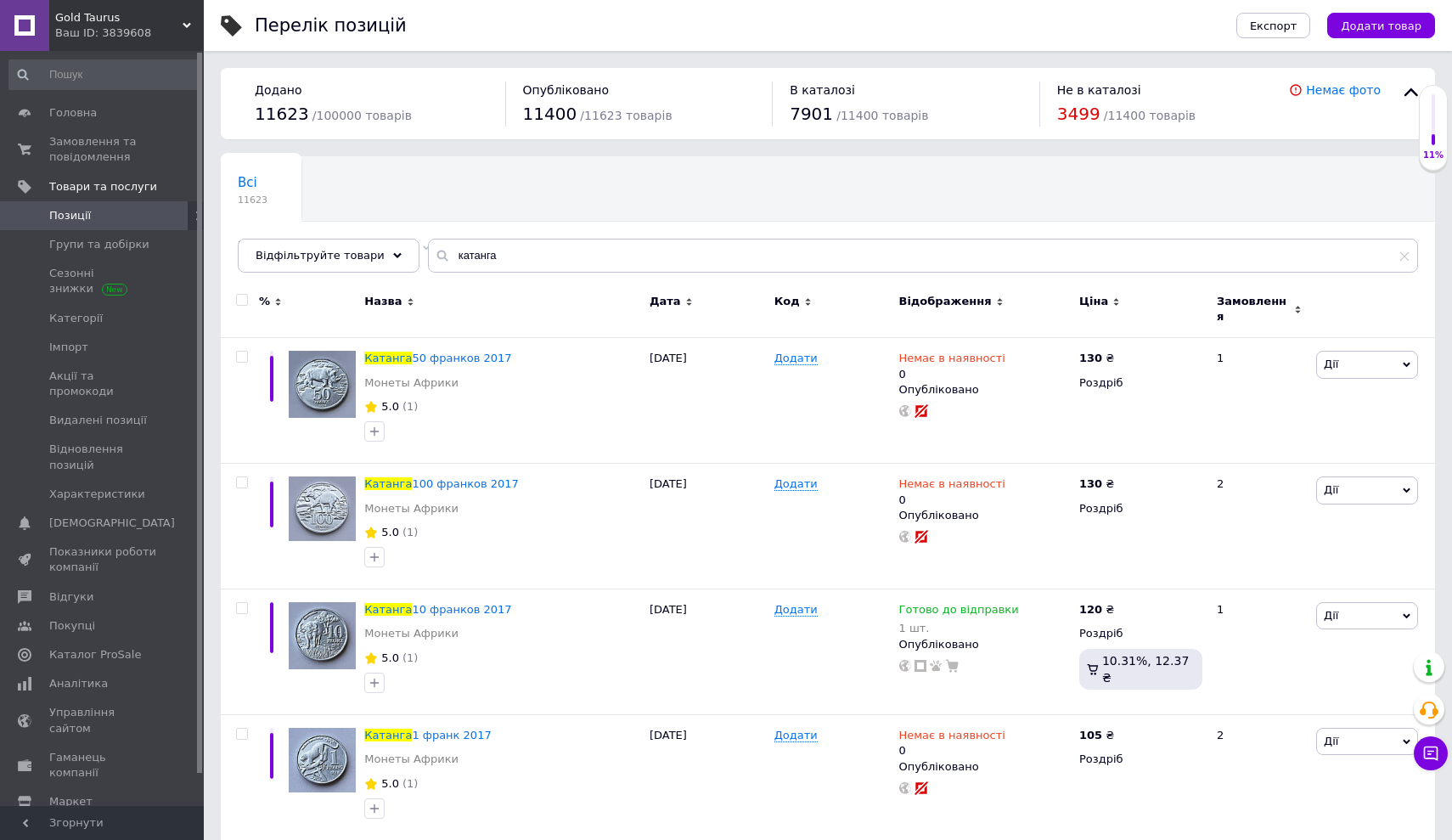
scroll to position [0, 0]
click at [87, 143] on span "Замовлення та повідомлення" at bounding box center [103, 149] width 108 height 30
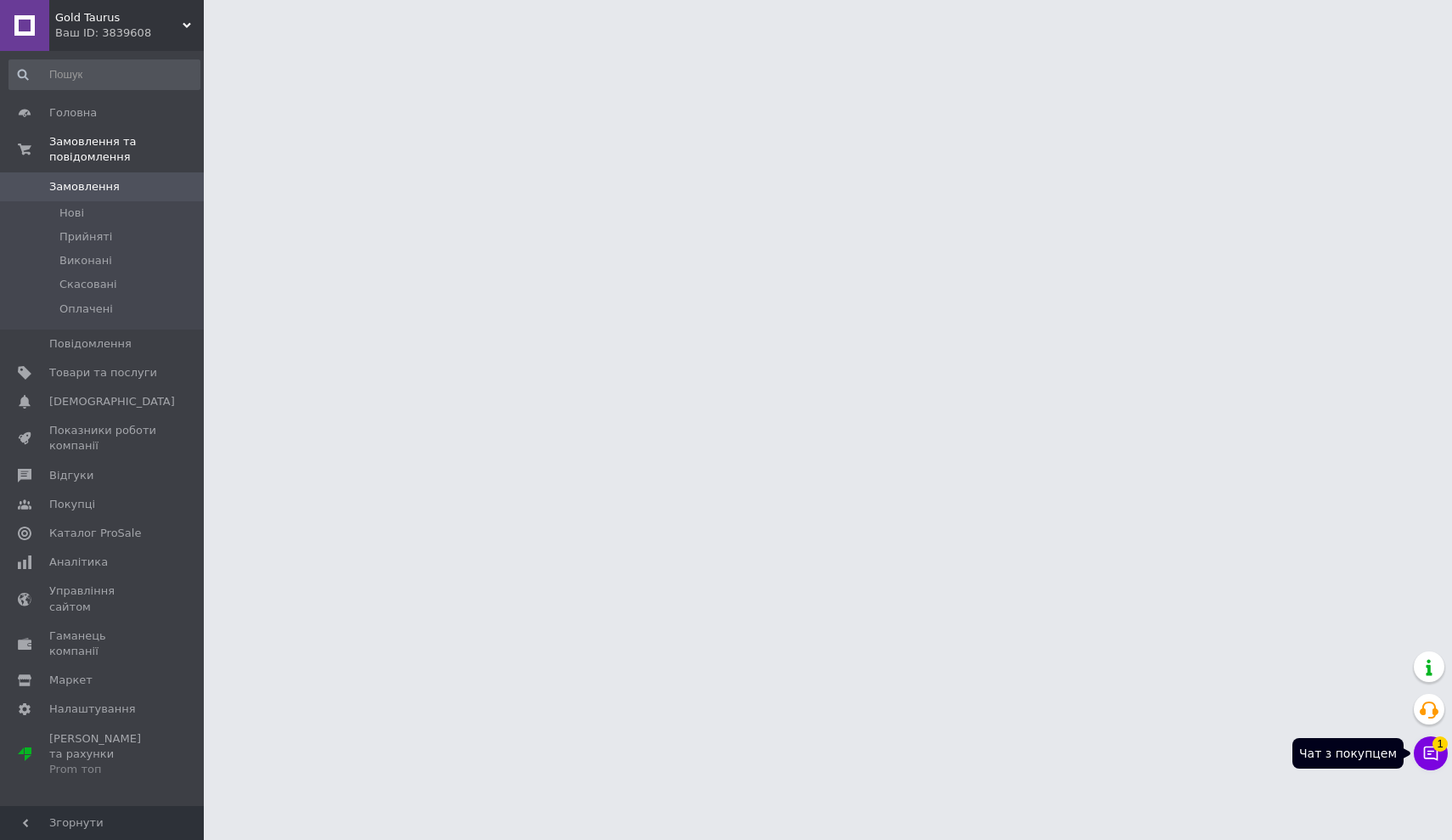
click at [1436, 749] on span "1" at bounding box center [1440, 741] width 16 height 16
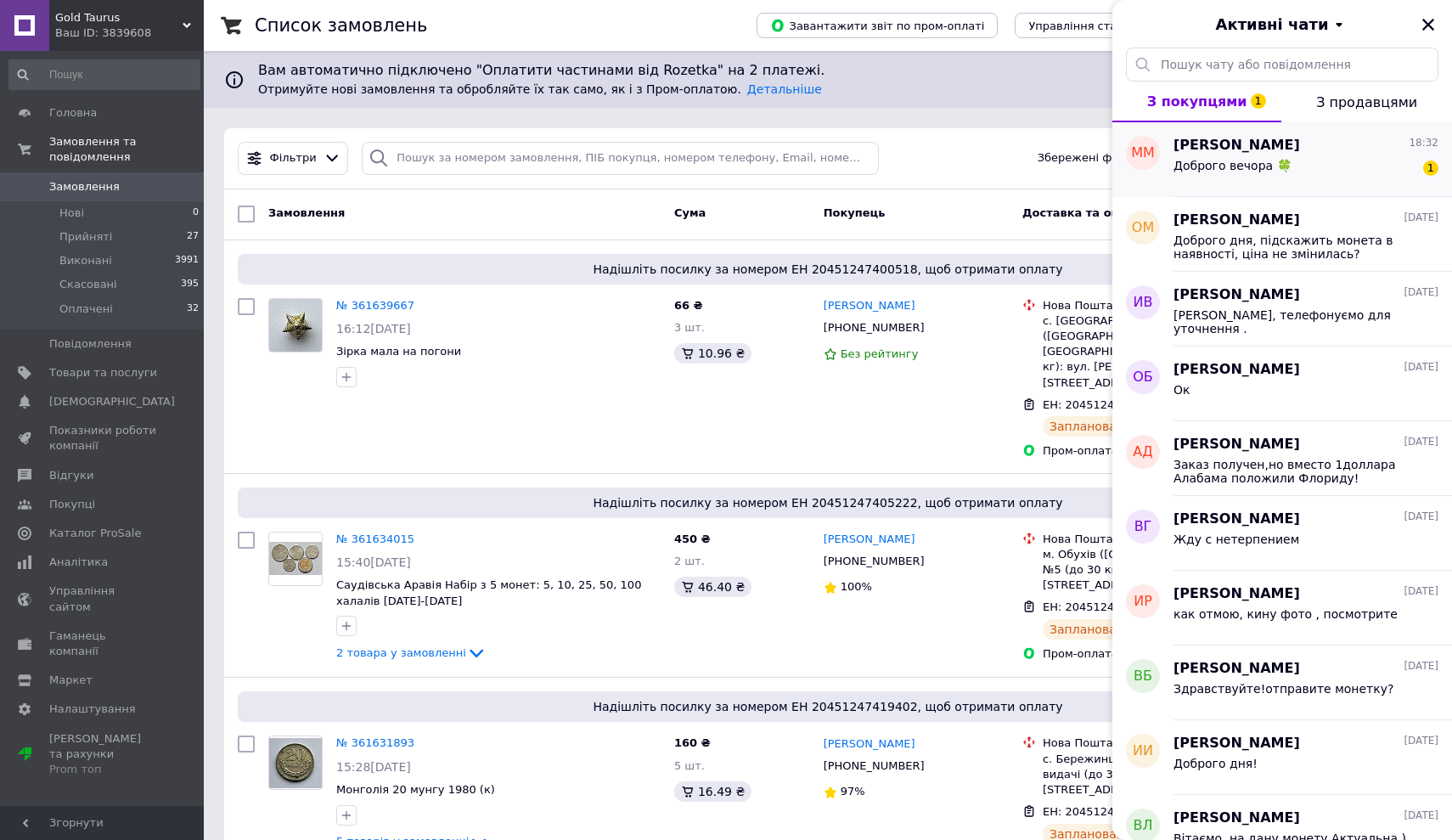
click at [1212, 141] on span "[PERSON_NAME]" at bounding box center [1237, 146] width 127 height 20
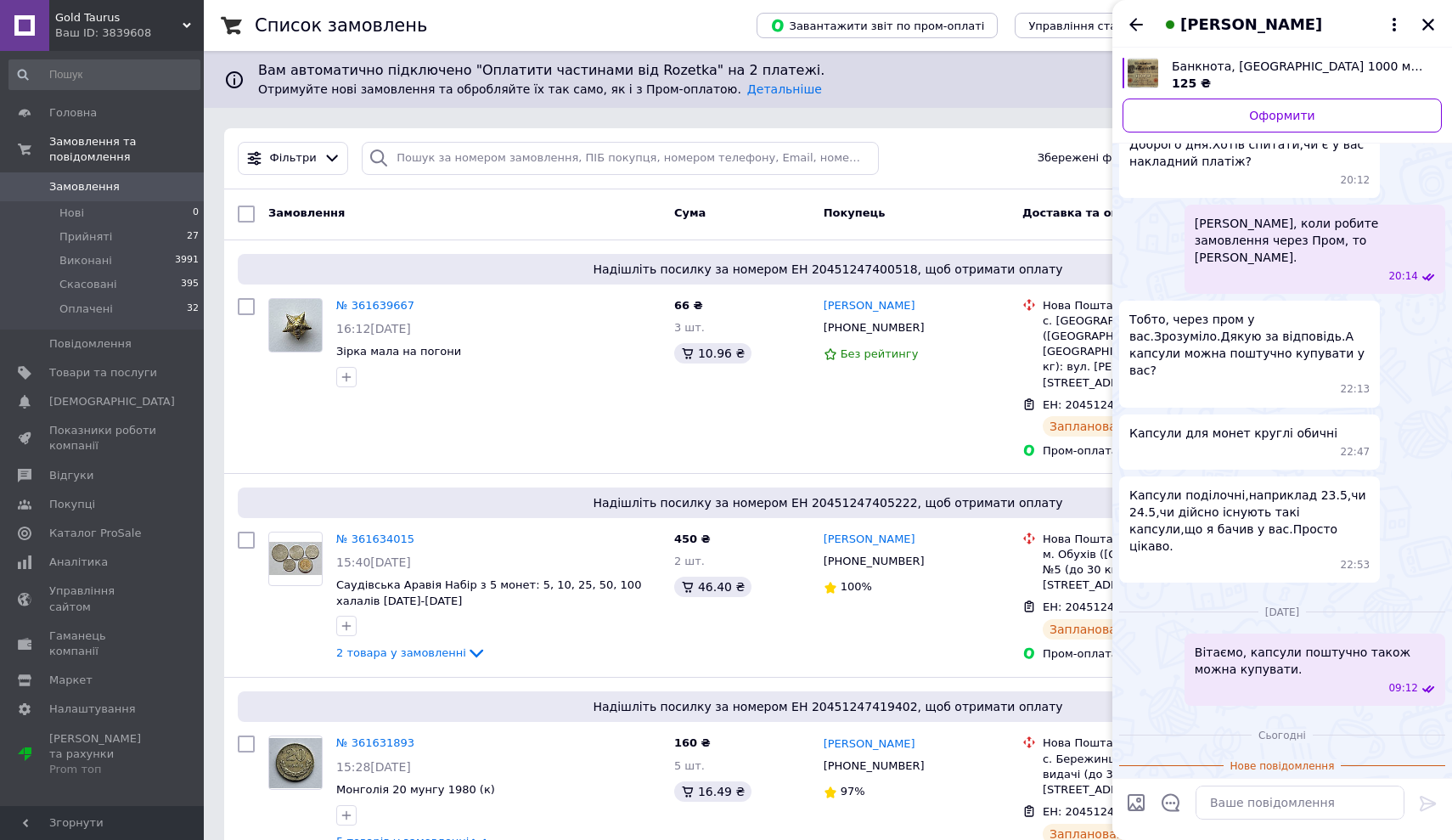
scroll to position [68, 0]
click at [1217, 809] on textarea at bounding box center [1299, 801] width 209 height 34
type textarea "Вітаємо."
click at [1427, 803] on icon at bounding box center [1428, 803] width 16 height 16
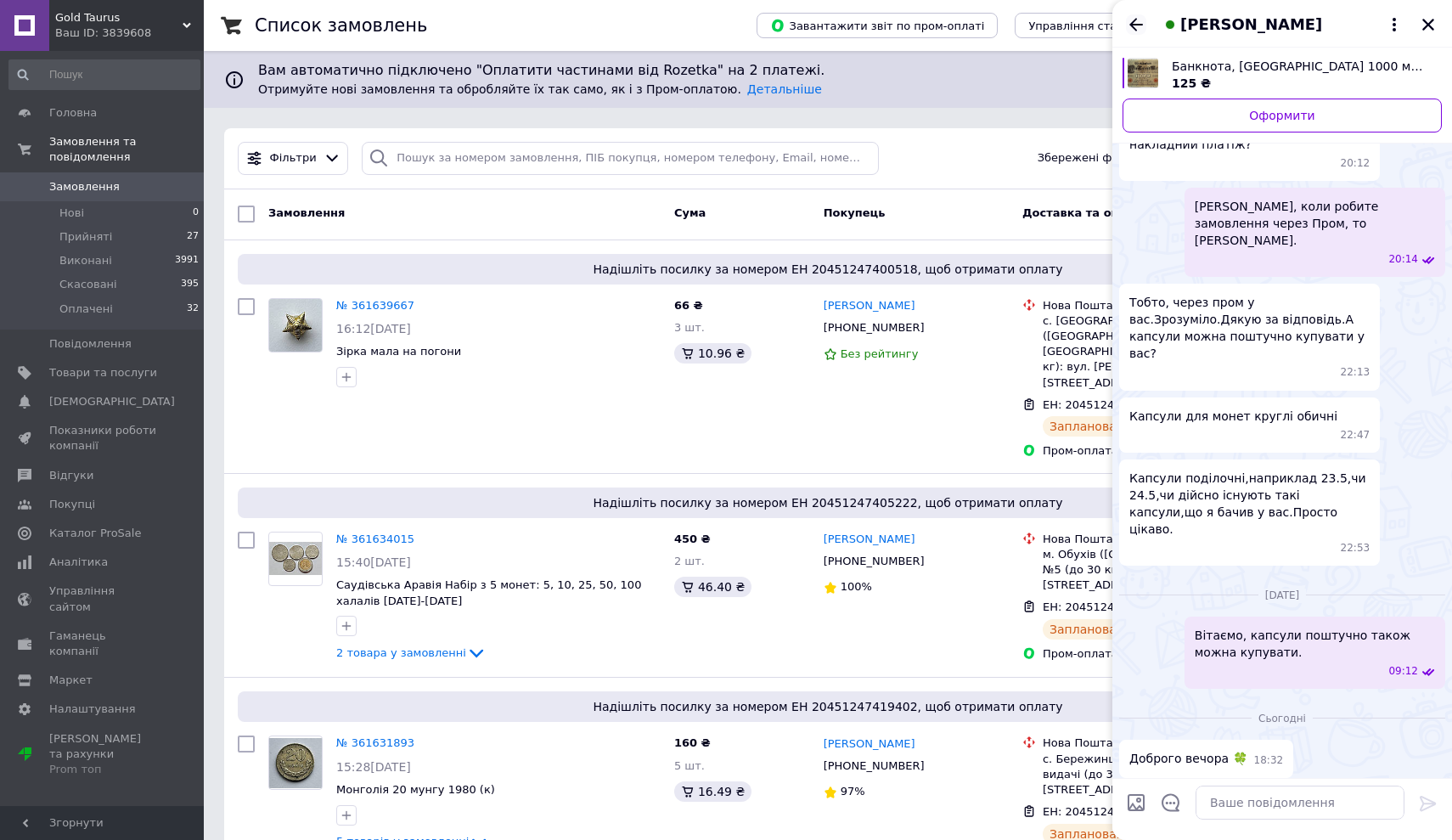
click at [1137, 21] on icon "Назад" at bounding box center [1137, 25] width 21 height 21
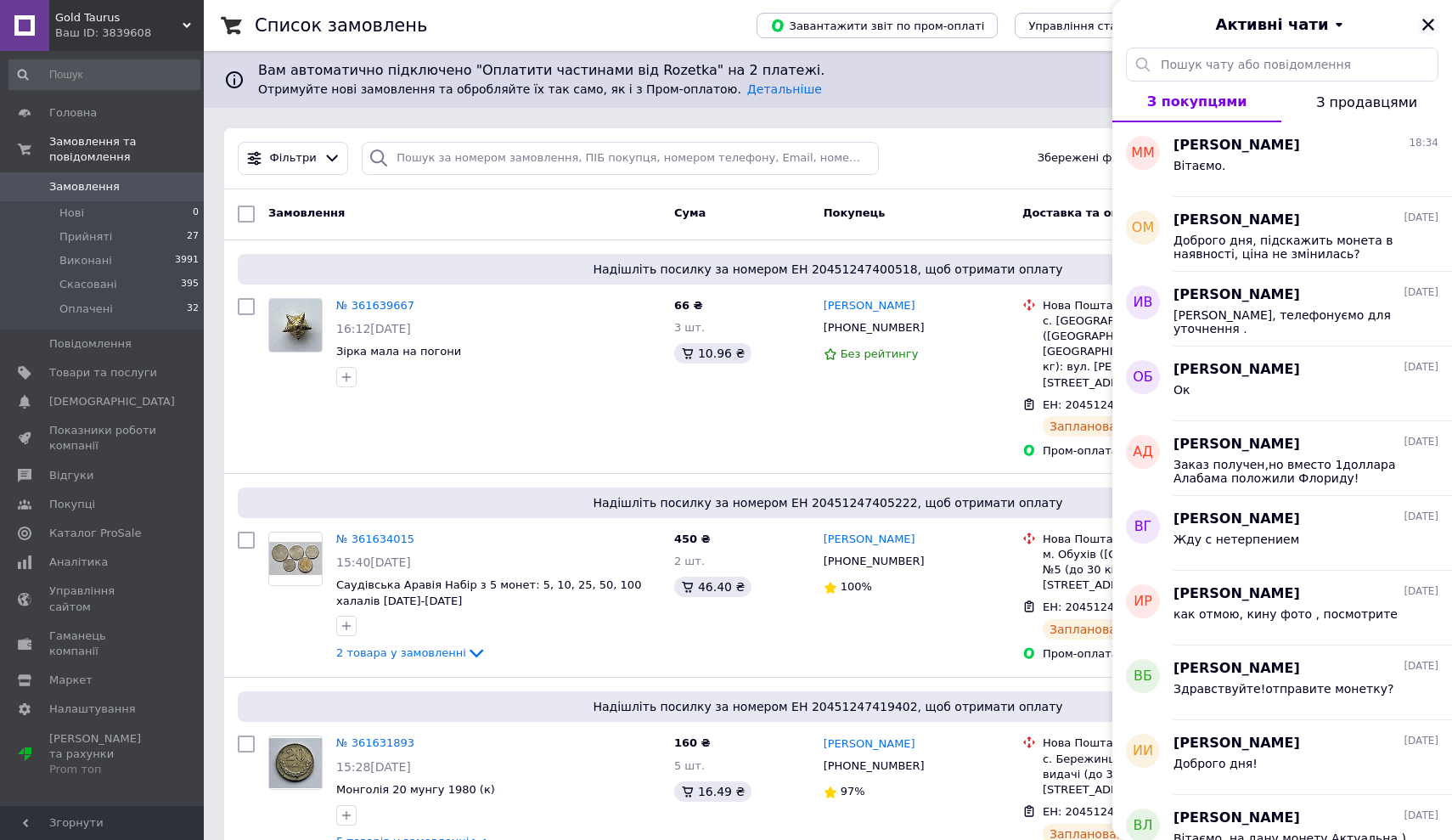
click at [1424, 23] on icon "Закрити" at bounding box center [1428, 25] width 16 height 16
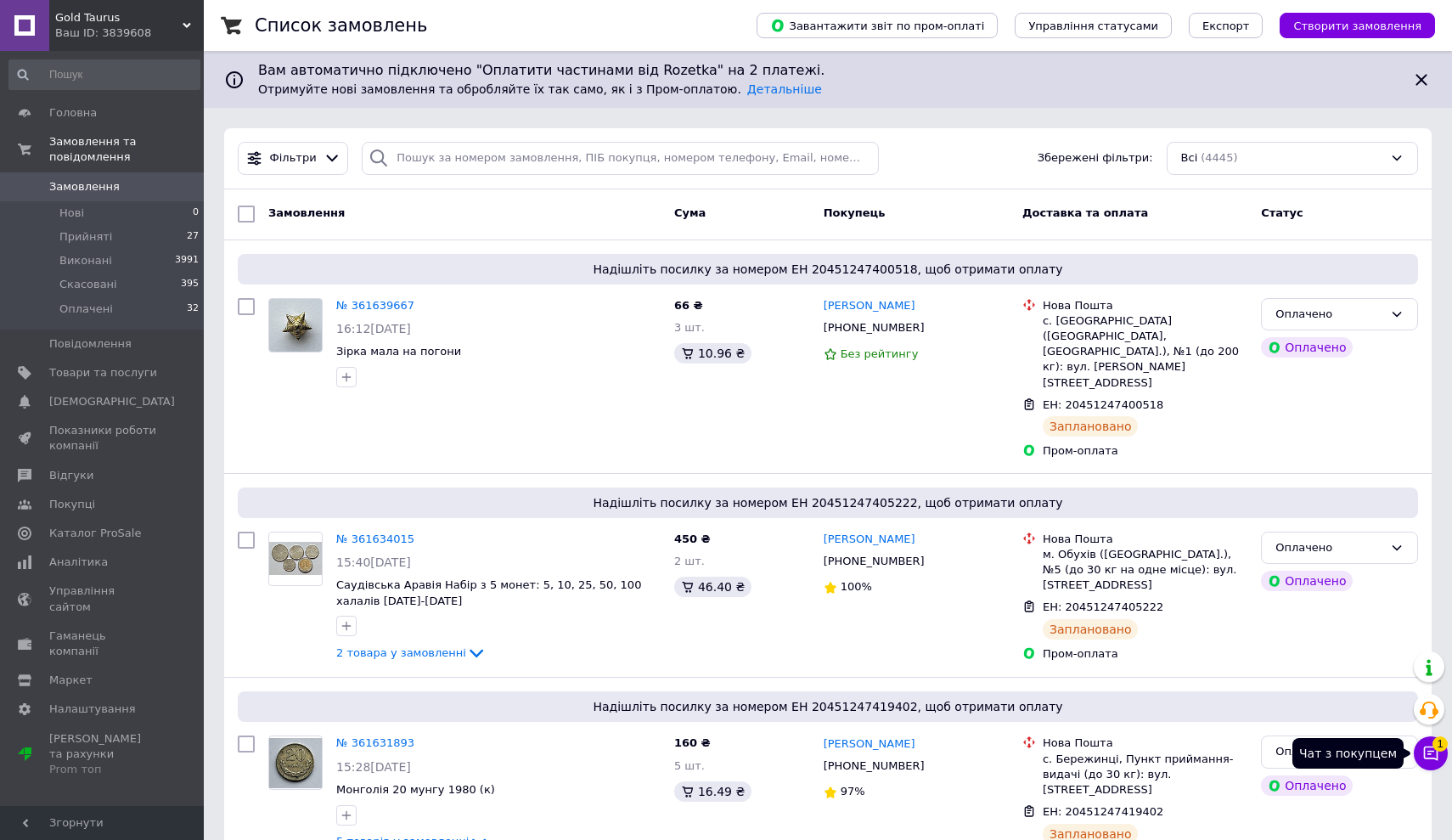
click at [1430, 760] on icon at bounding box center [1430, 753] width 17 height 17
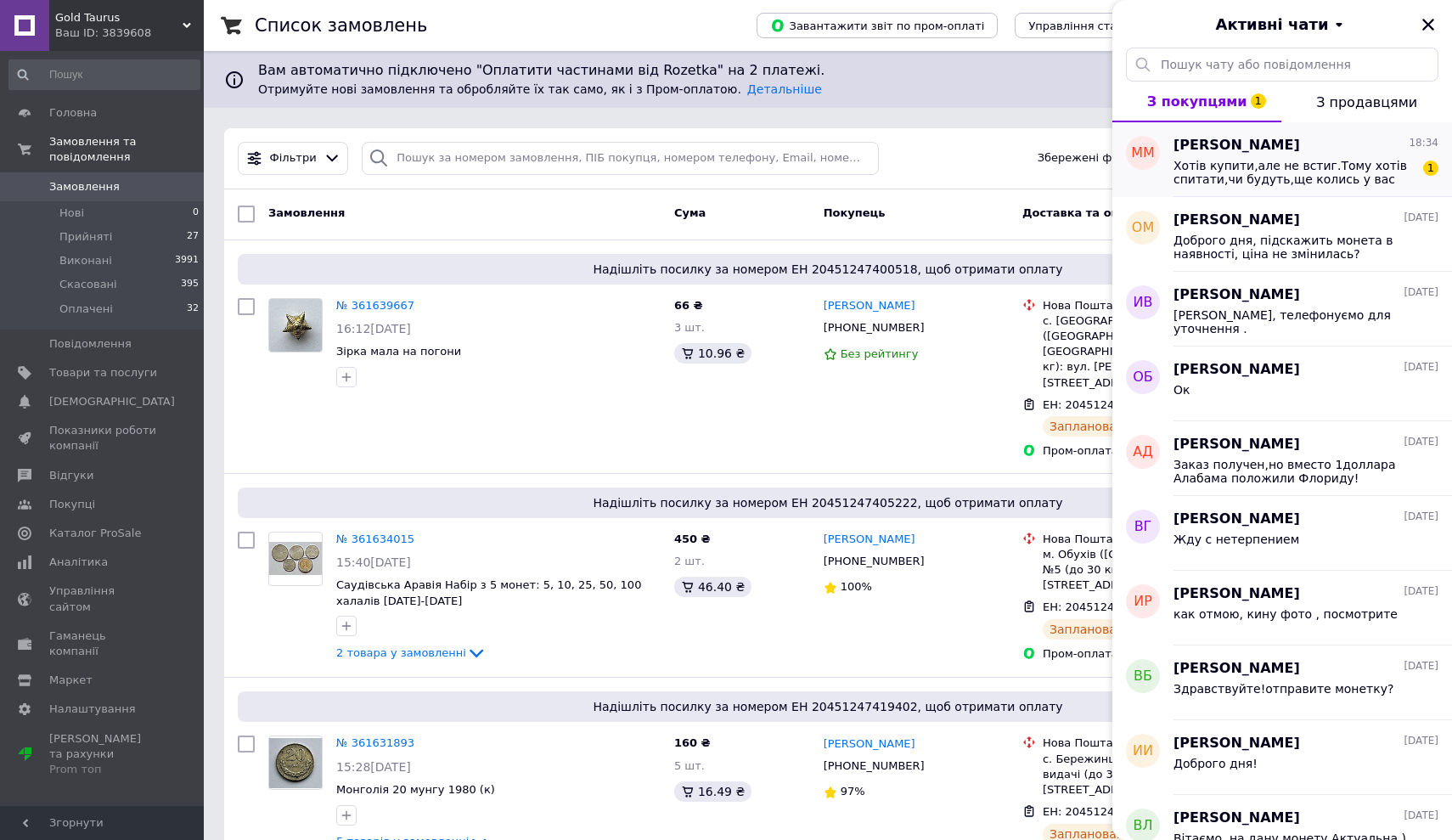
click at [1214, 146] on span "[PERSON_NAME]" at bounding box center [1237, 146] width 127 height 20
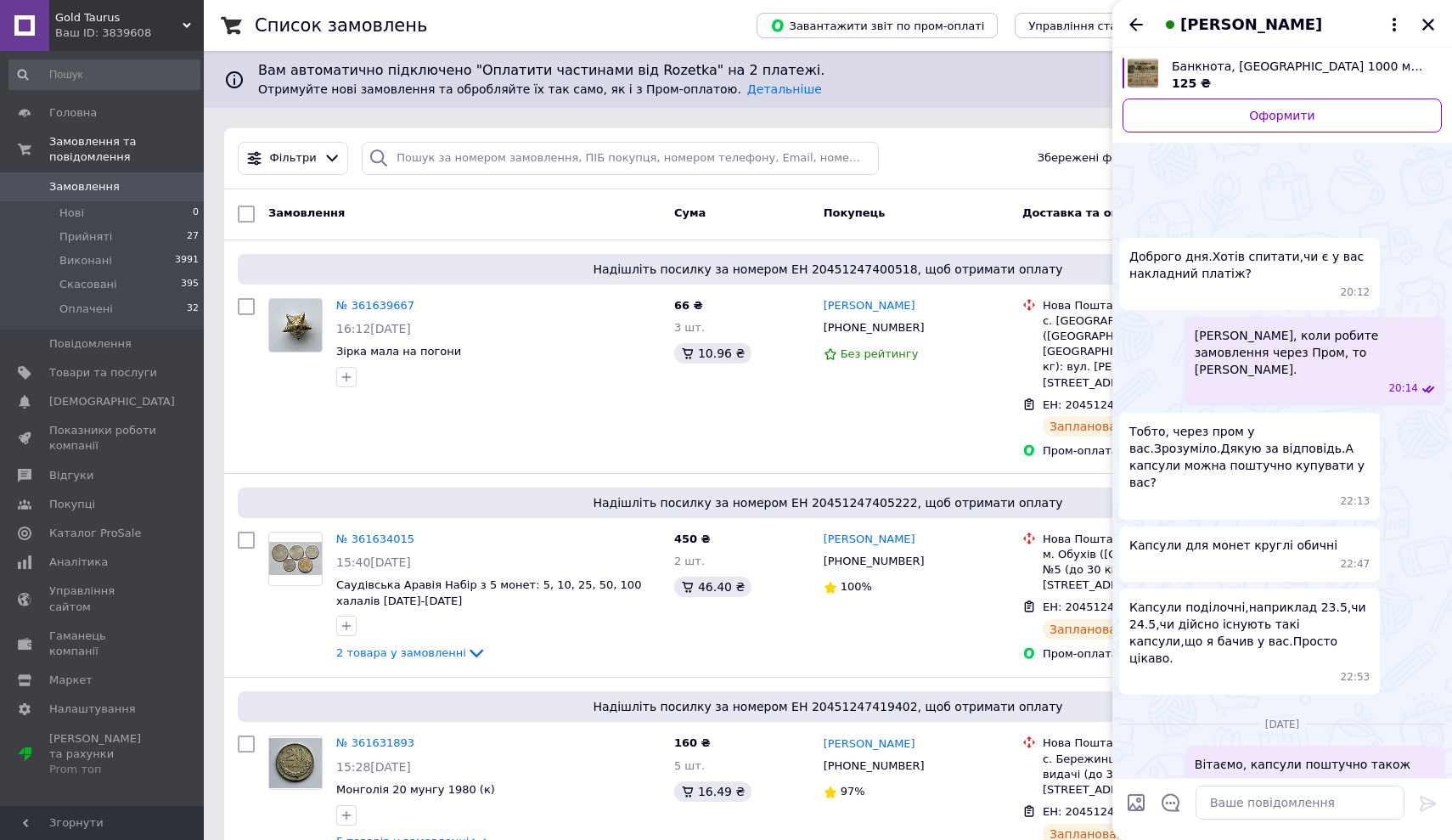
scroll to position [272, 0]
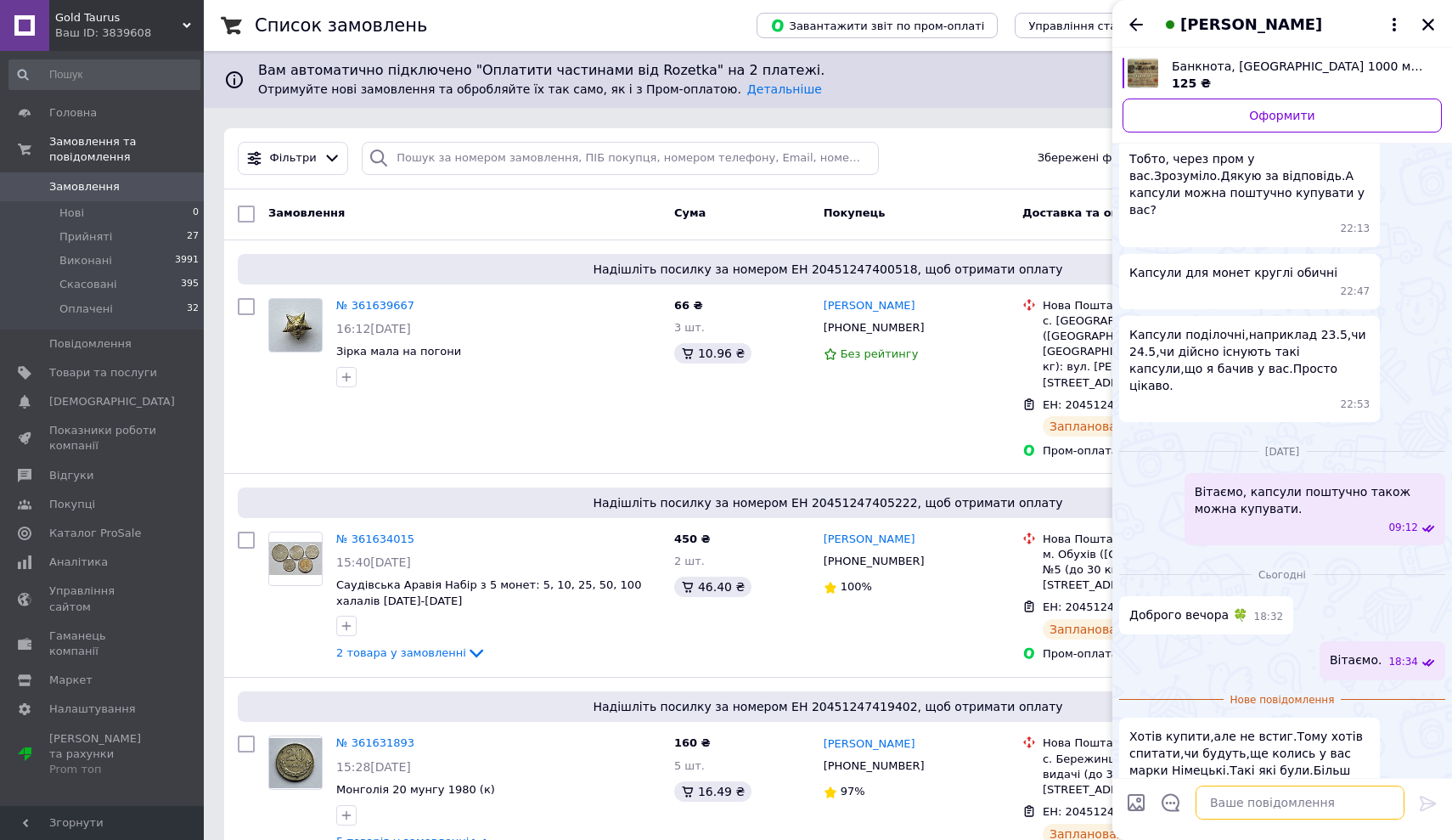
click at [1214, 810] on textarea at bounding box center [1299, 801] width 209 height 34
type textarea "колись обовʼязково будуть"
click at [1428, 805] on icon at bounding box center [1429, 803] width 21 height 21
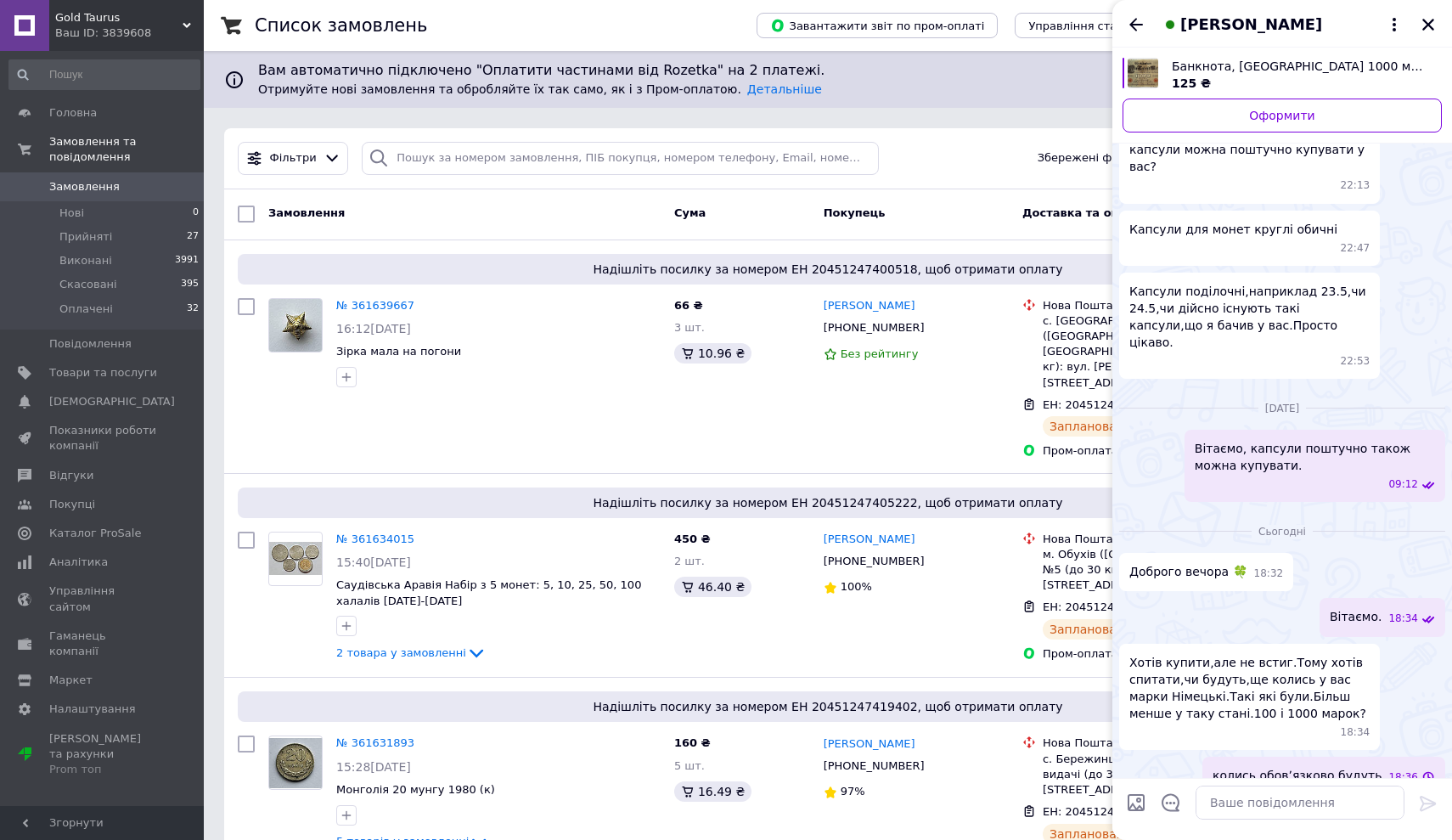
scroll to position [244, 0]
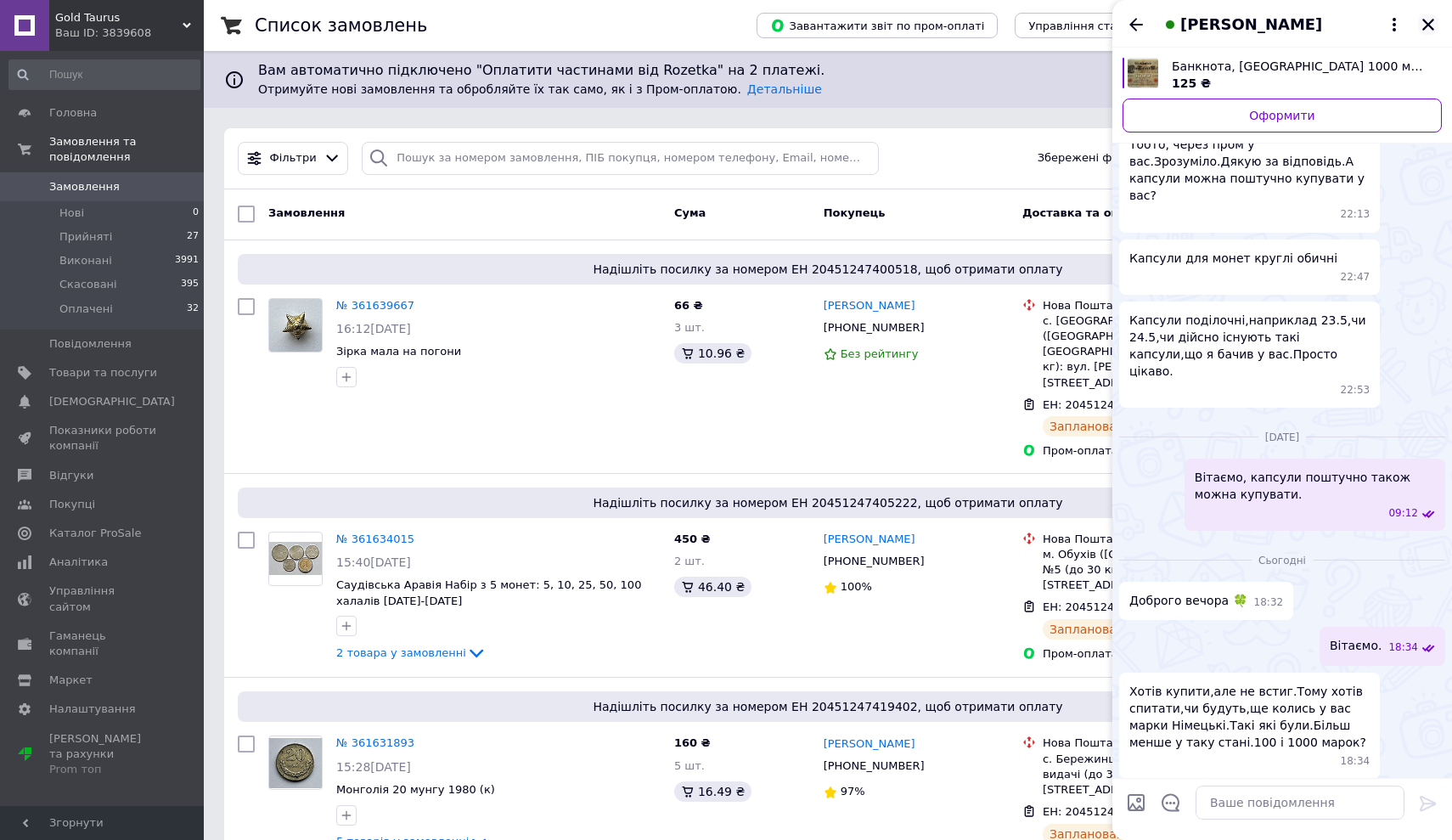
click at [1432, 21] on icon "Закрити" at bounding box center [1428, 25] width 12 height 12
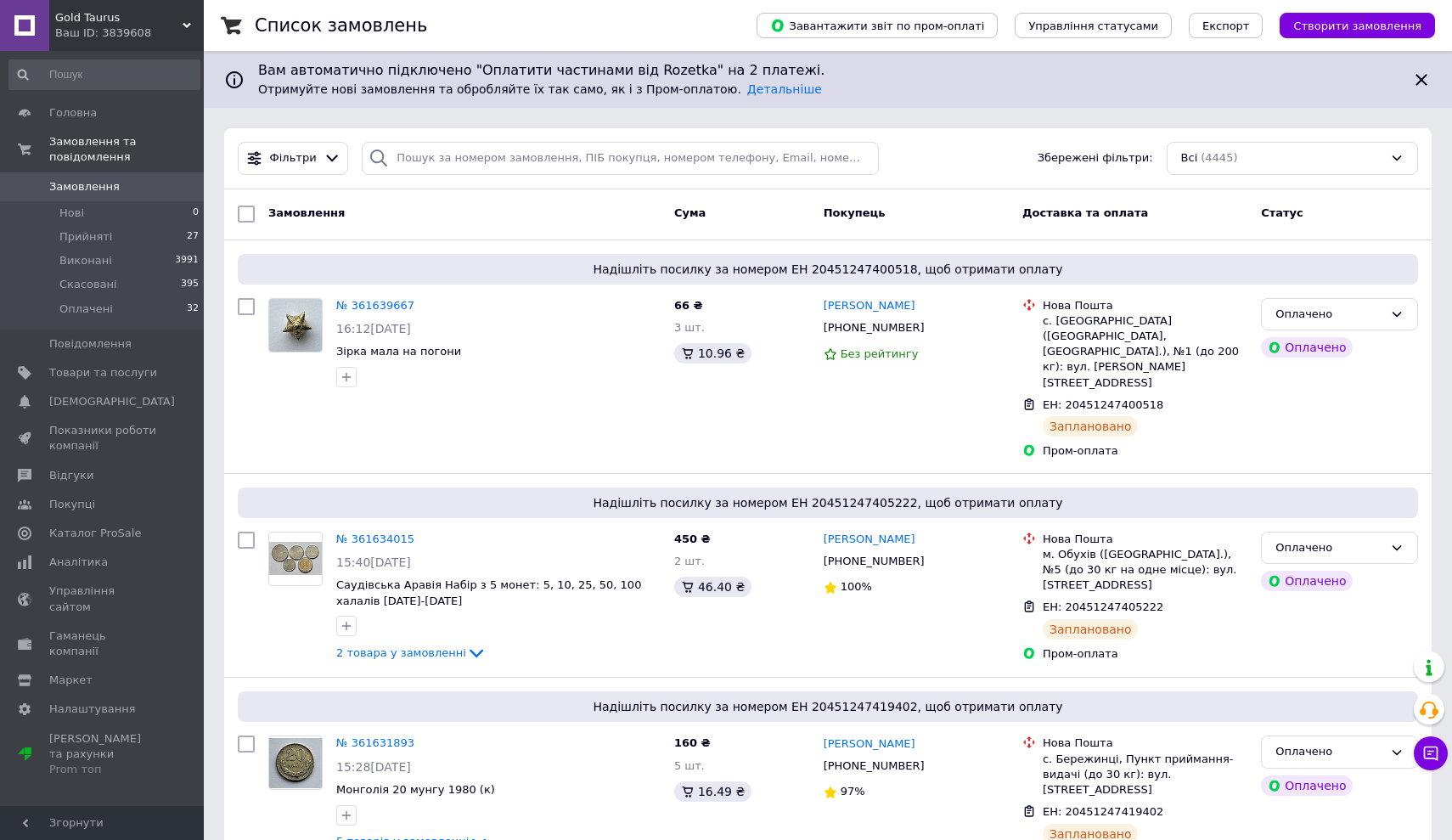
scroll to position [0, 0]
